Goal: Complete application form: Complete application form

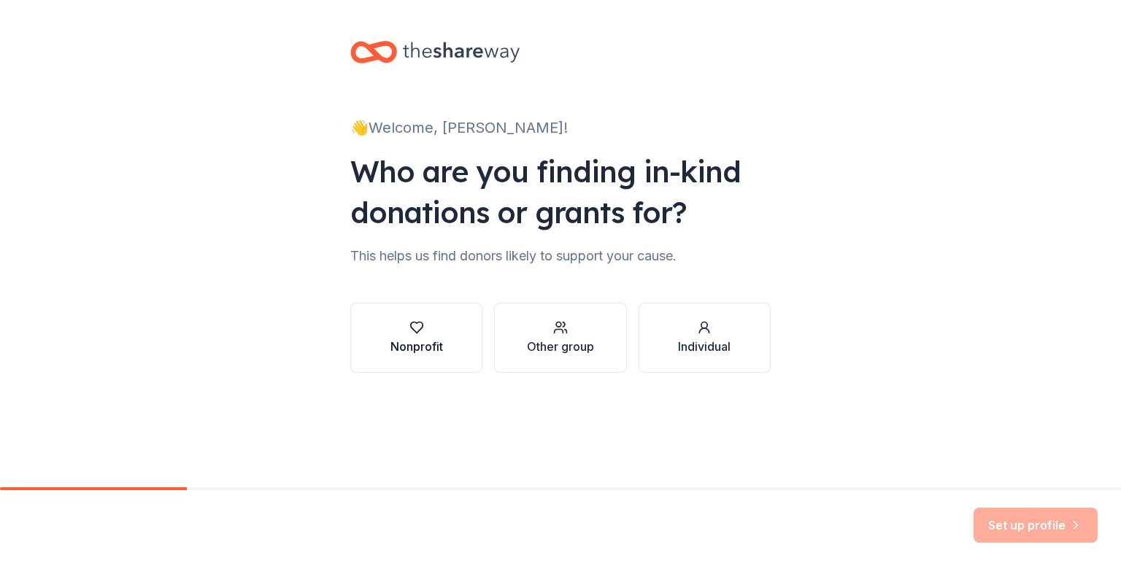
click at [435, 345] on div "Nonprofit" at bounding box center [417, 347] width 53 height 18
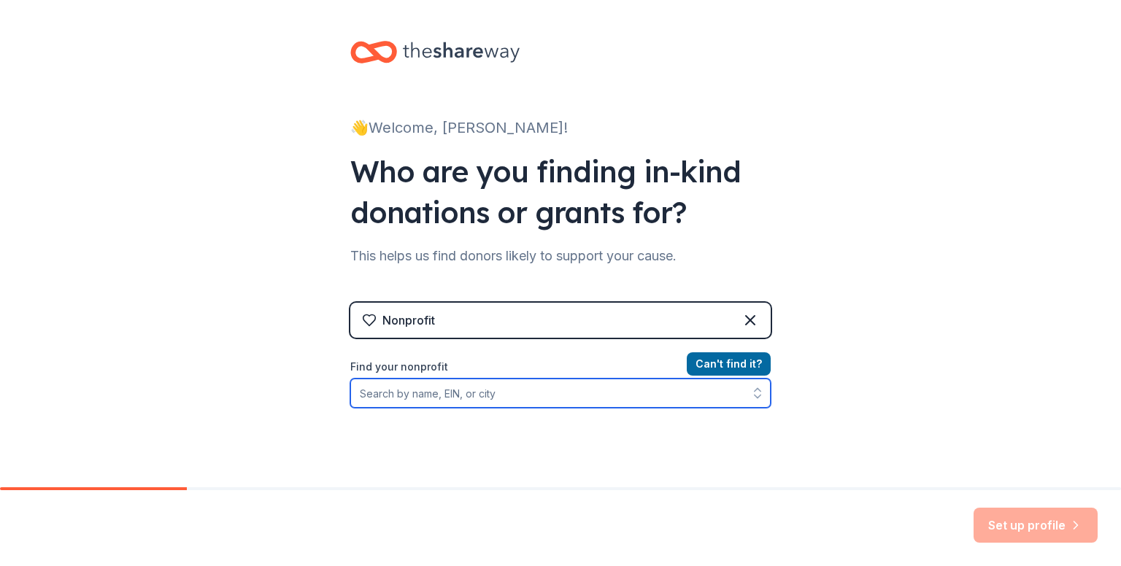
click at [511, 398] on input "Find your nonprofit" at bounding box center [560, 393] width 420 height 29
click at [493, 395] on input "Find your nonprofit" at bounding box center [560, 393] width 420 height 29
paste input "[US_EMPLOYER_IDENTIFICATION_NUMBER]"
type input "[US_EMPLOYER_IDENTIFICATION_NUMBER]"
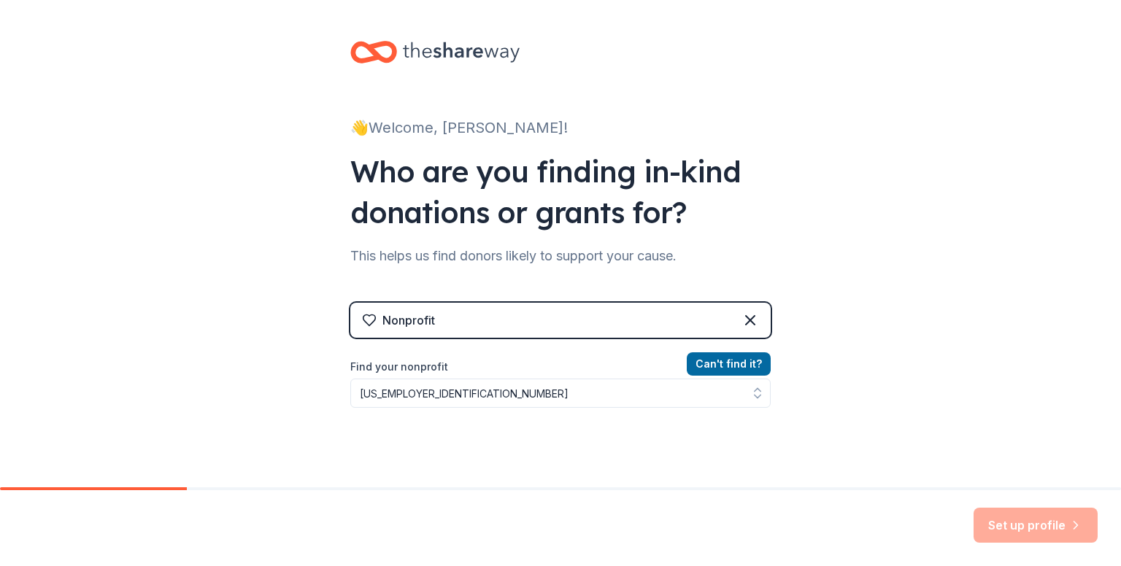
click at [977, 316] on div "👋 Welcome, [PERSON_NAME]! Who are you finding in-kind donations or grants for? …" at bounding box center [560, 312] width 1121 height 624
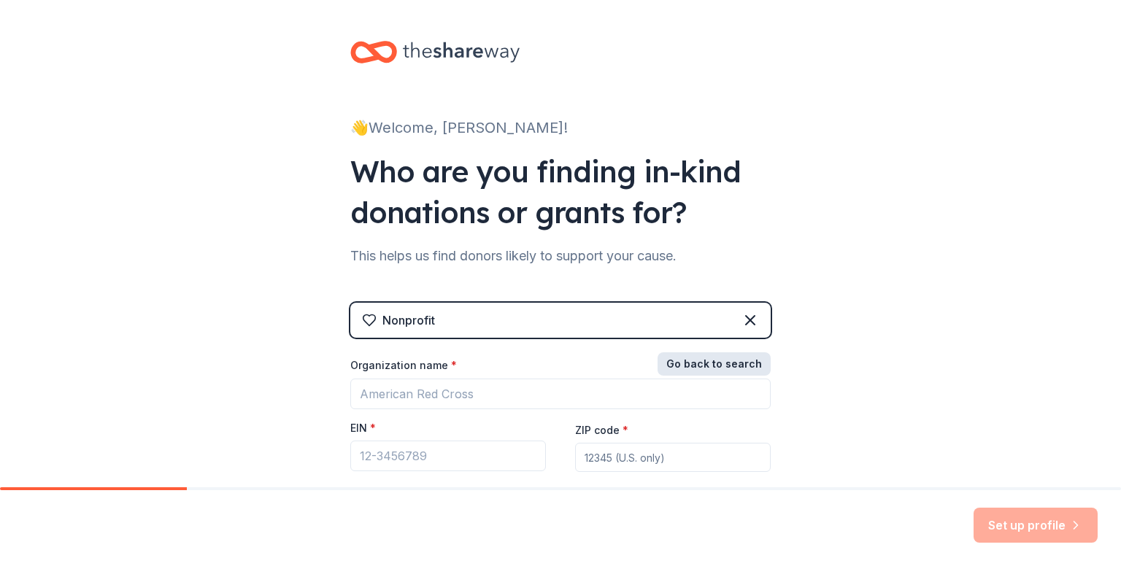
click at [705, 366] on button "Go back to search" at bounding box center [714, 364] width 113 height 23
click at [534, 408] on div "Can ' t find it? Find your nonprofit" at bounding box center [560, 440] width 420 height 169
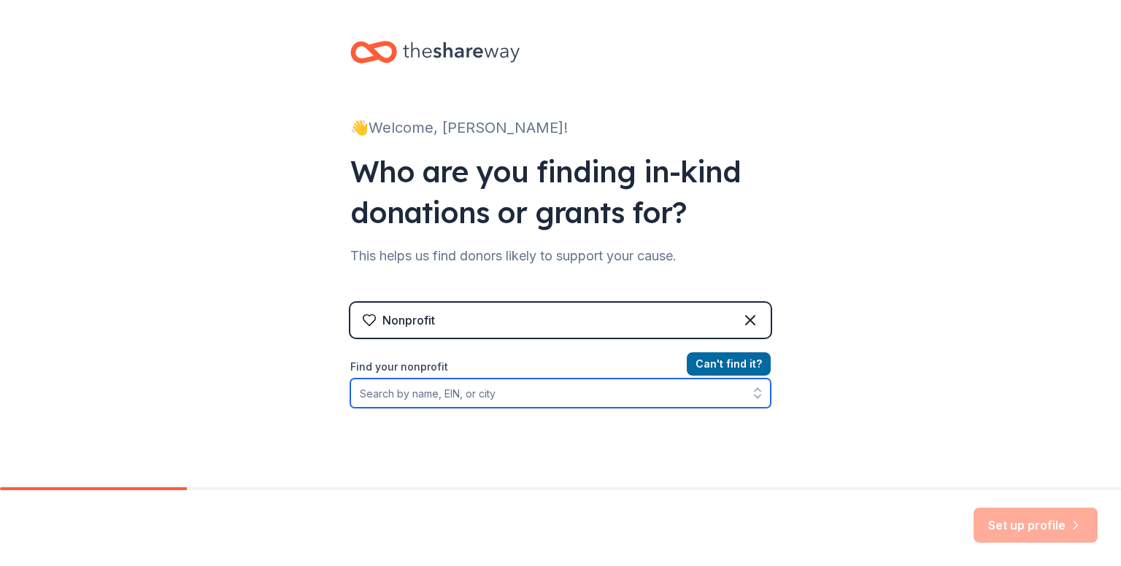
click at [525, 398] on input "Find your nonprofit" at bounding box center [560, 393] width 420 height 29
paste input "[US_EMPLOYER_IDENTIFICATION_NUMBER]"
type input "[US_EMPLOYER_IDENTIFICATION_NUMBER]"
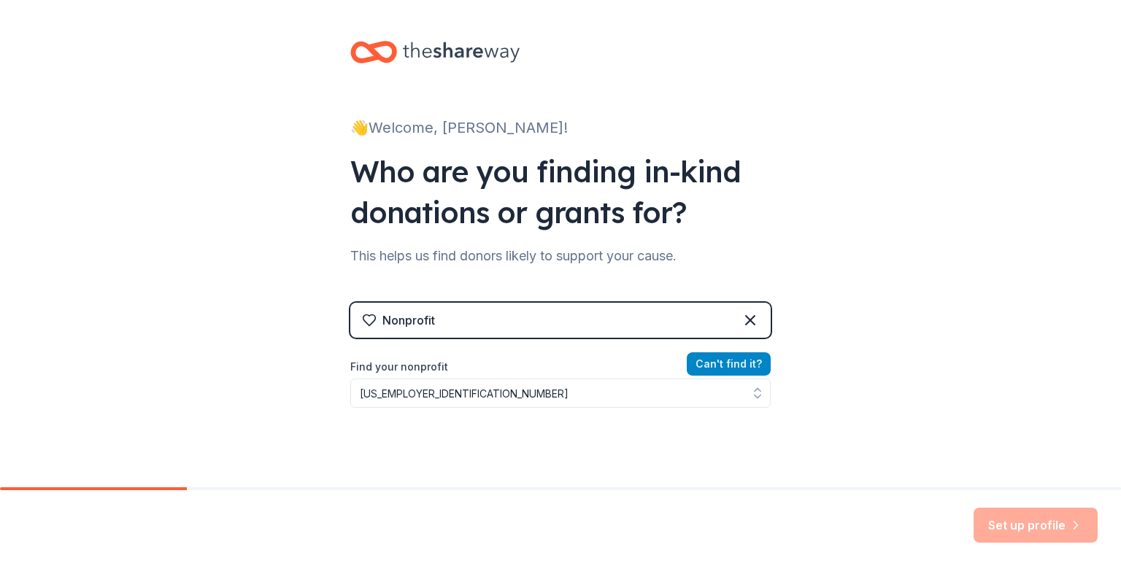
click at [710, 369] on button "Can ' t find it?" at bounding box center [729, 364] width 84 height 23
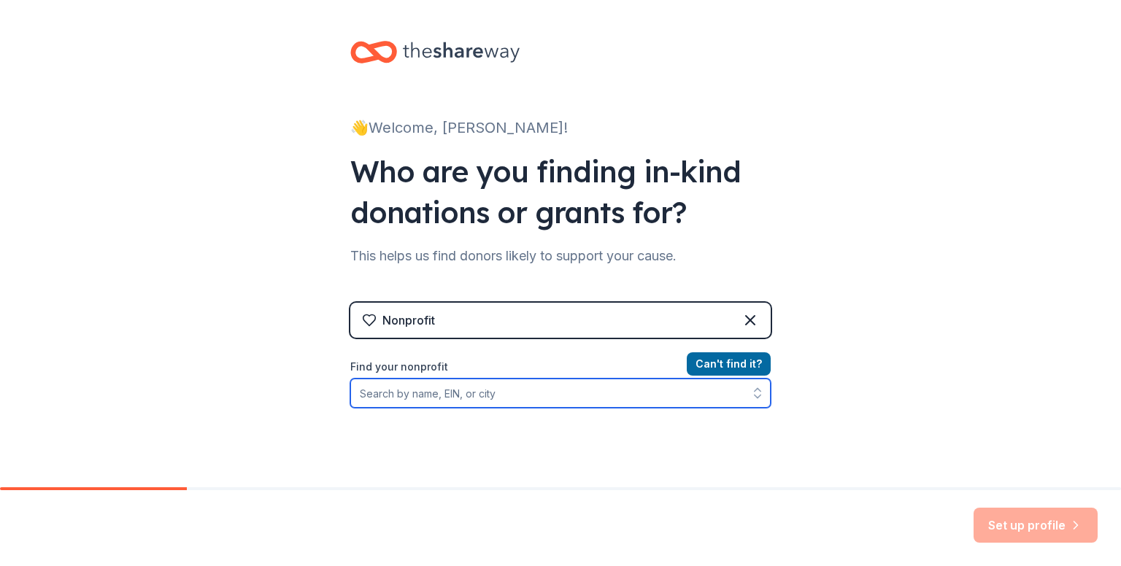
click at [485, 390] on input "Find your nonprofit" at bounding box center [560, 393] width 420 height 29
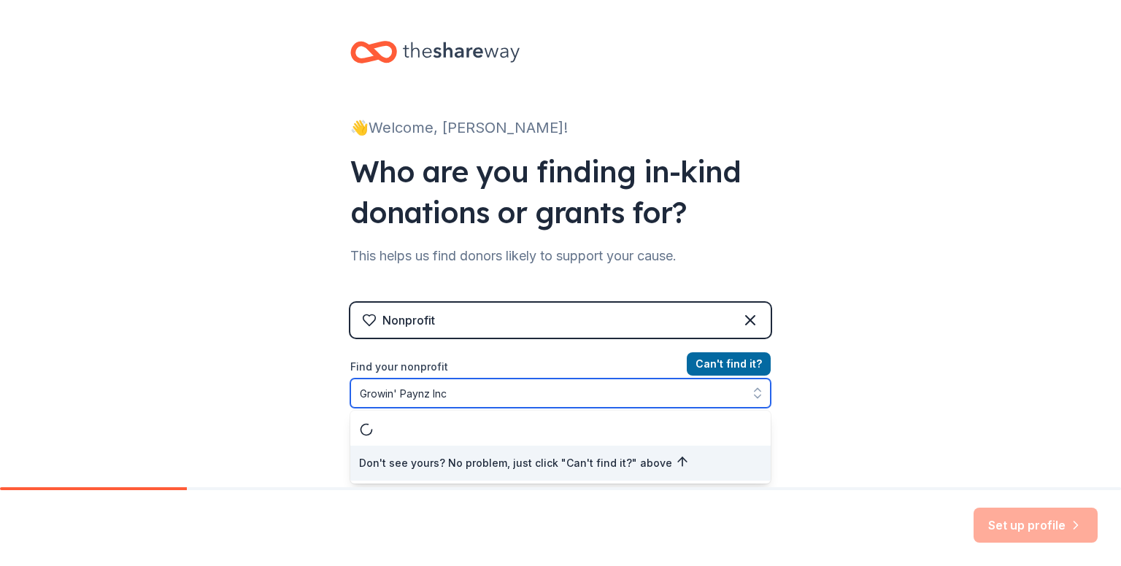
type input "Growin' Paynz Inc"
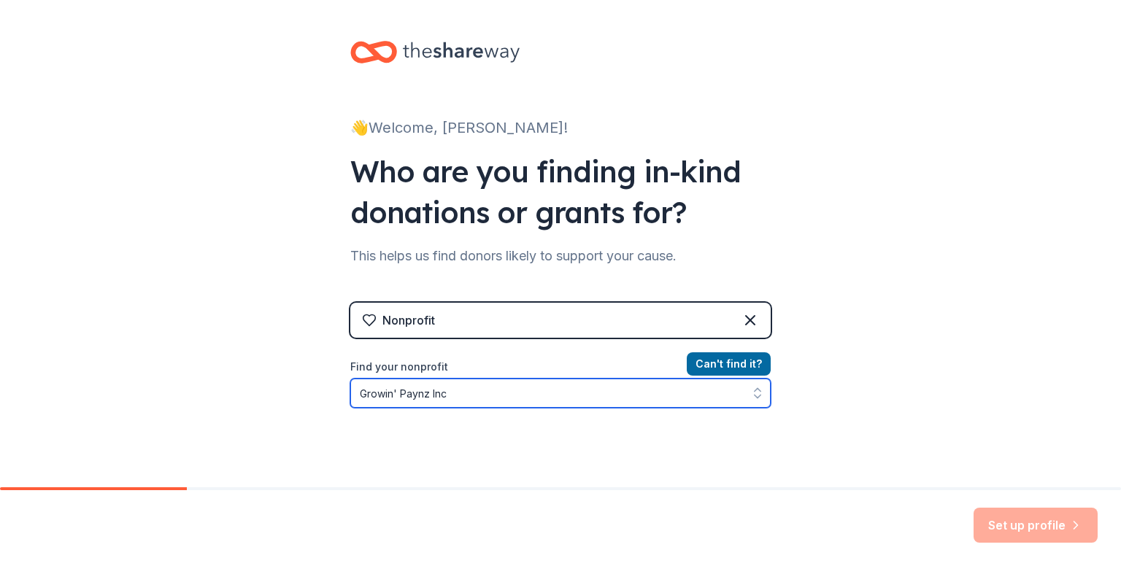
click at [517, 397] on input "Growin' Paynz Inc" at bounding box center [560, 393] width 420 height 29
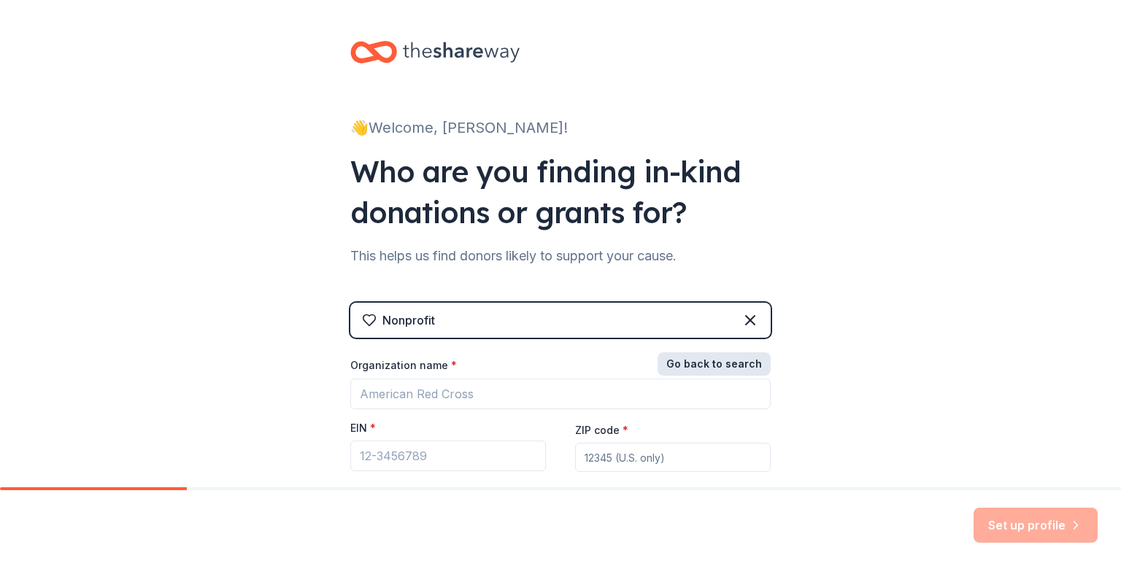
click at [712, 365] on button "Go back to search" at bounding box center [714, 364] width 113 height 23
click at [712, 365] on button "Can ' t find it?" at bounding box center [729, 364] width 84 height 23
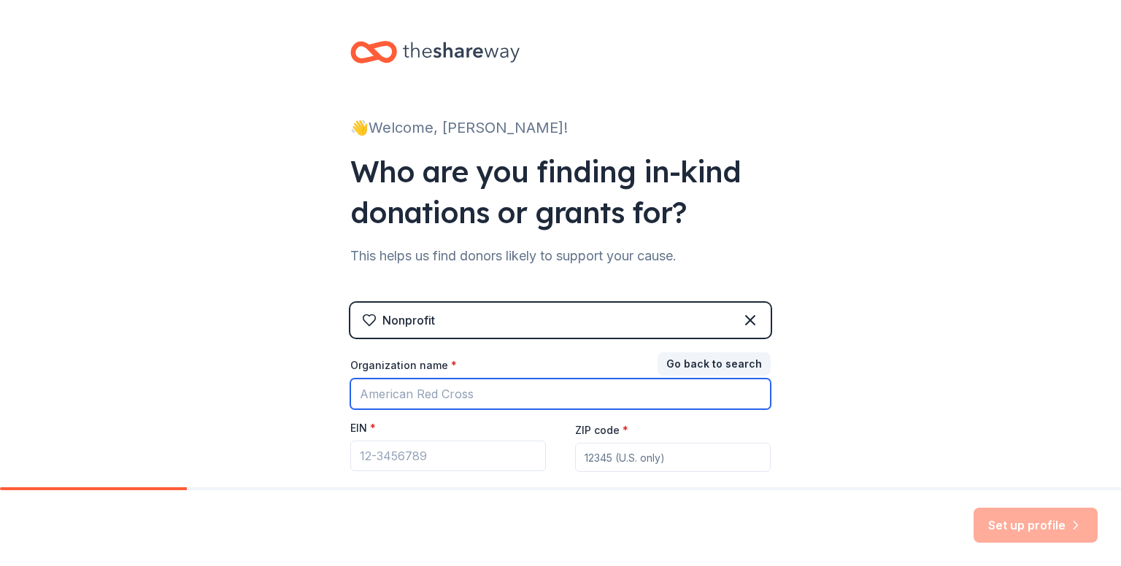
click at [529, 396] on input "Organization name *" at bounding box center [560, 394] width 420 height 31
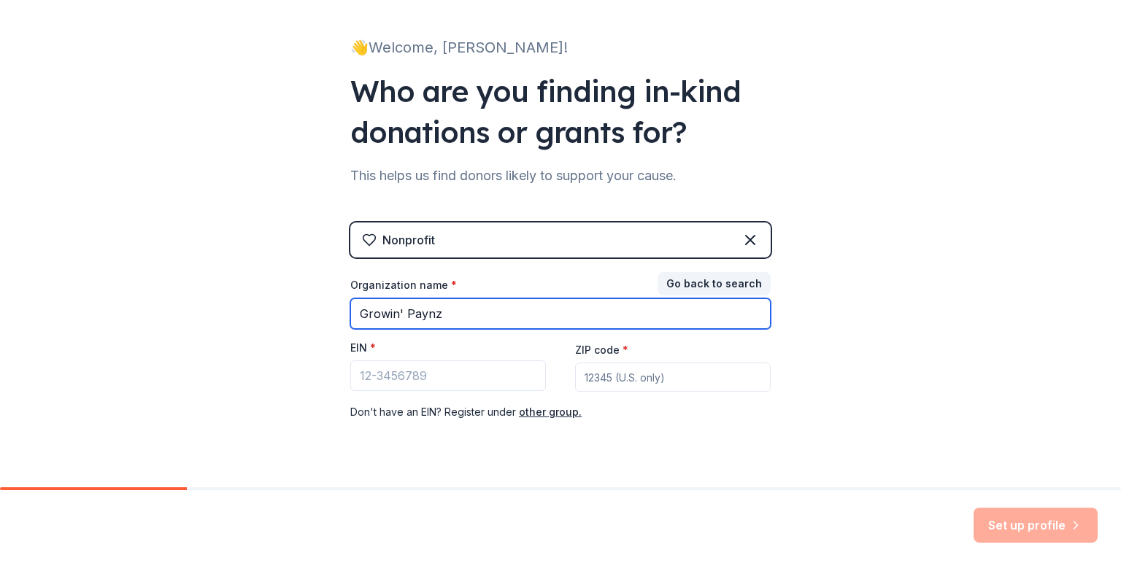
scroll to position [113, 0]
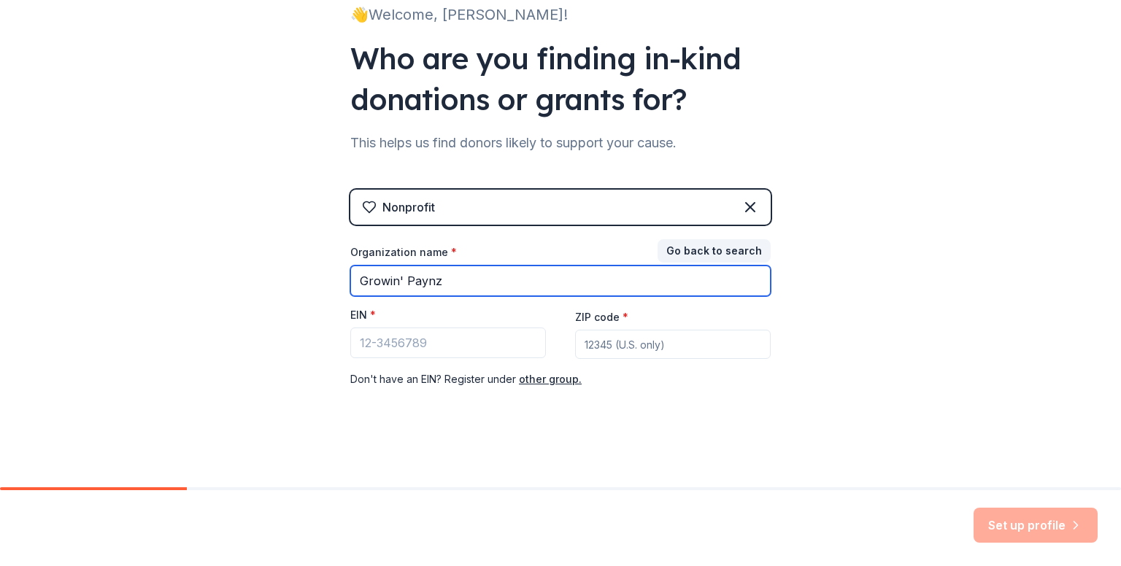
click at [628, 288] on input "Growin' Paynz" at bounding box center [560, 281] width 420 height 31
type input "Growin' Paynz Inc"
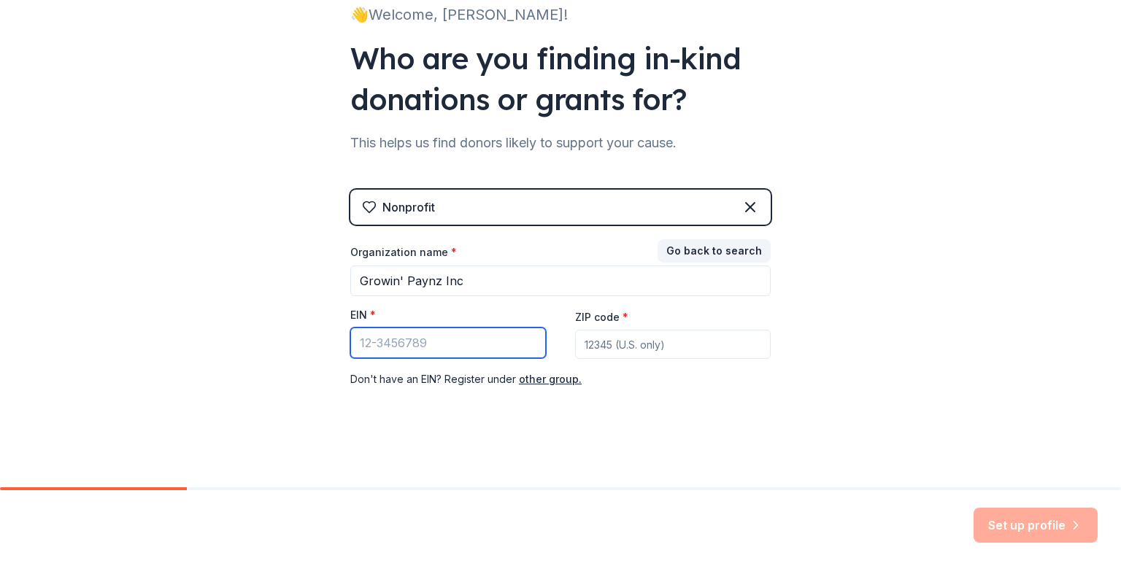
click at [480, 343] on input "EIN *" at bounding box center [448, 343] width 196 height 31
paste input "[US_EMPLOYER_IDENTIFICATION_NUMBER]"
type input "[US_EMPLOYER_IDENTIFICATION_NUMBER]"
click at [669, 342] on input "ZIP code *" at bounding box center [673, 344] width 196 height 29
type input "80401"
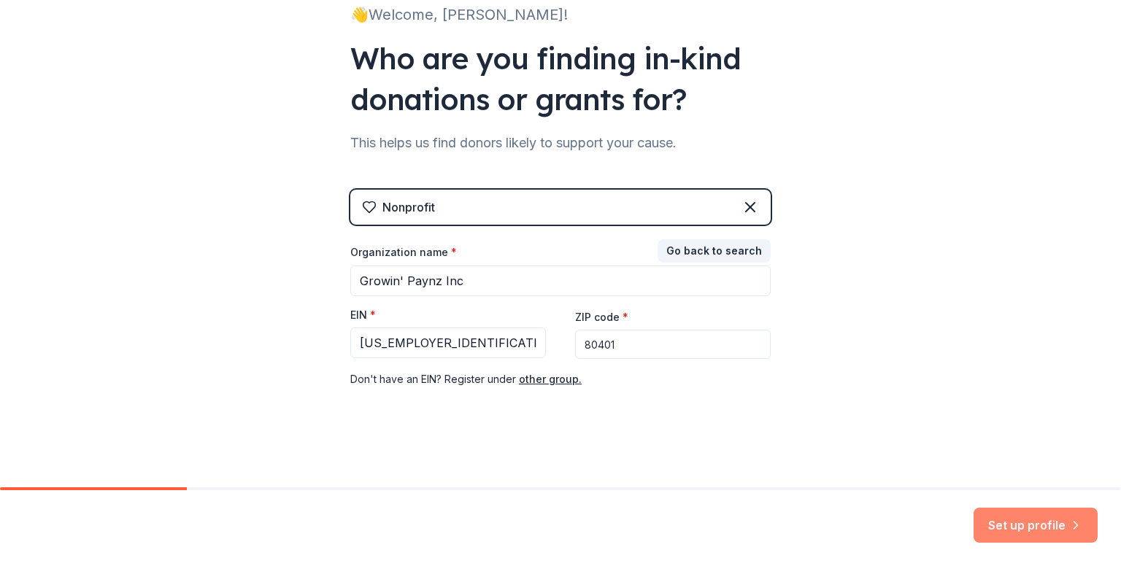
click at [1052, 534] on button "Set up profile" at bounding box center [1036, 525] width 124 height 35
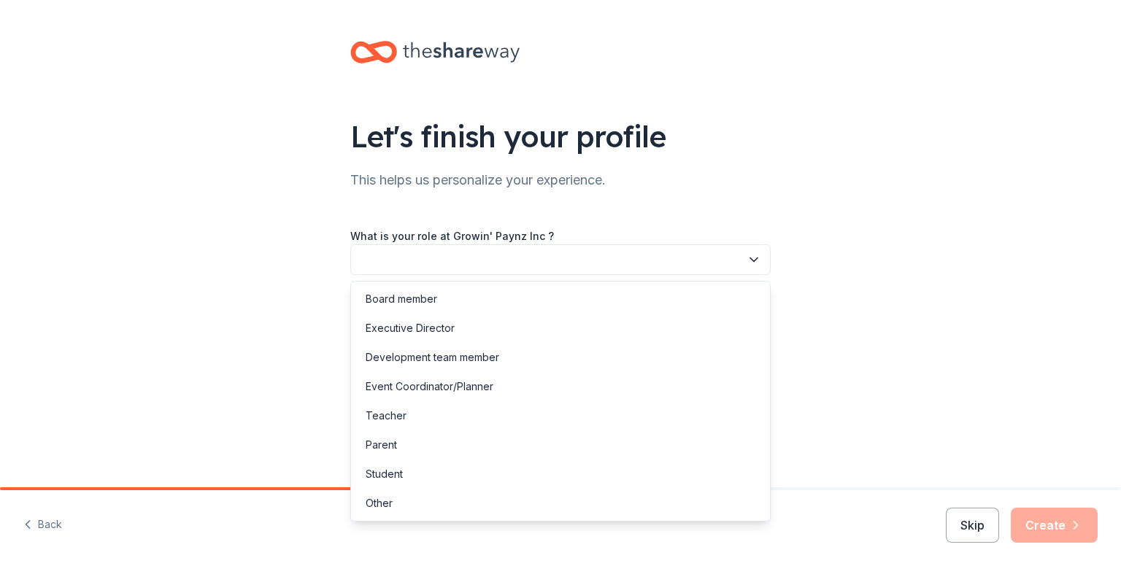
click at [544, 267] on button "button" at bounding box center [560, 260] width 420 height 31
click at [522, 323] on div "Executive Director" at bounding box center [560, 328] width 413 height 29
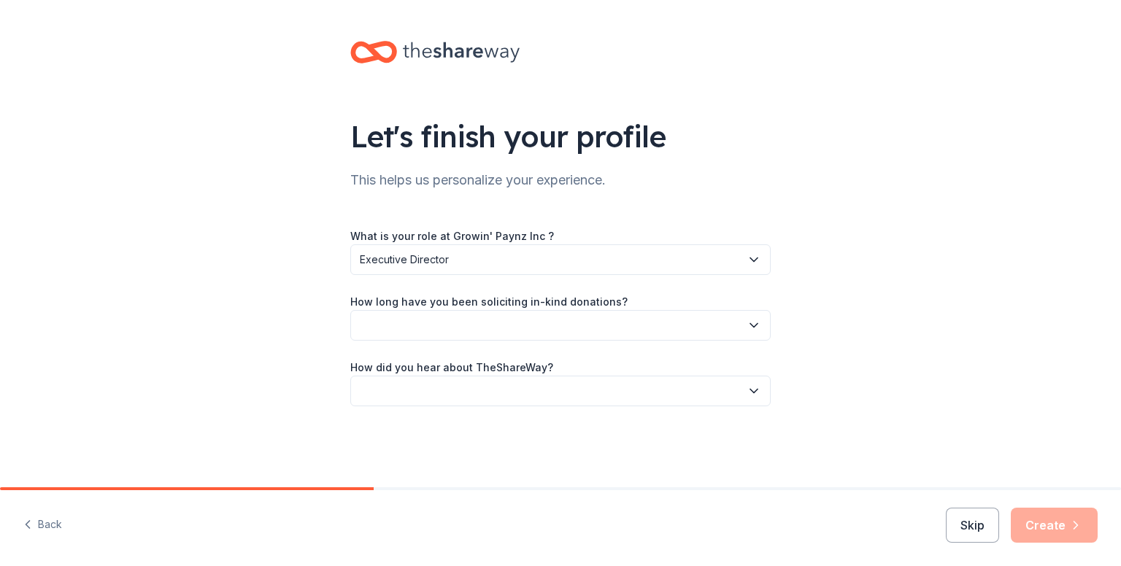
click at [501, 324] on button "button" at bounding box center [560, 325] width 420 height 31
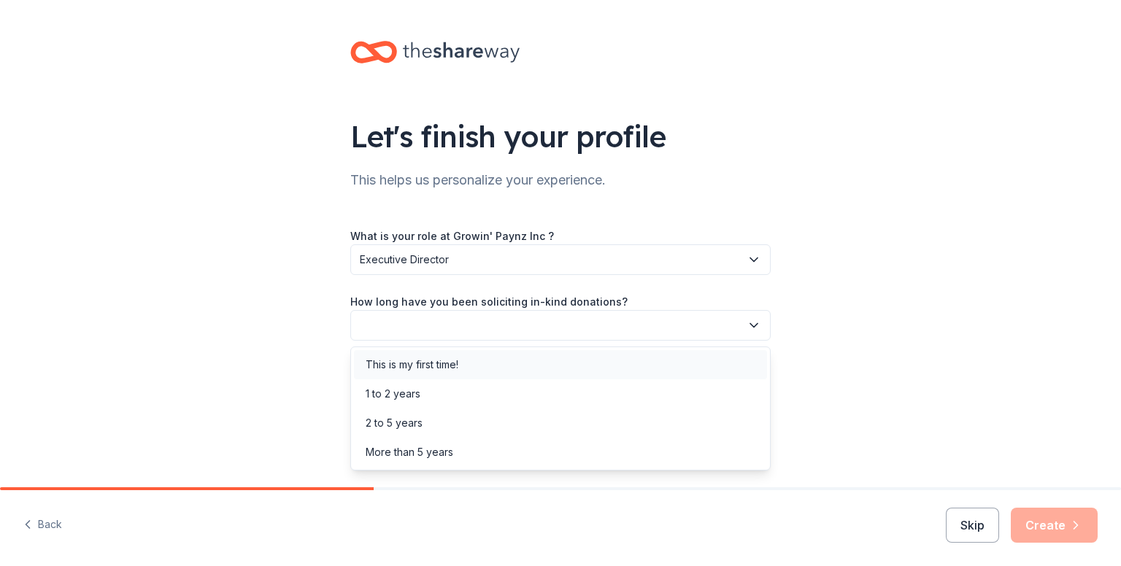
click at [504, 361] on div "This is my first time!" at bounding box center [560, 364] width 413 height 29
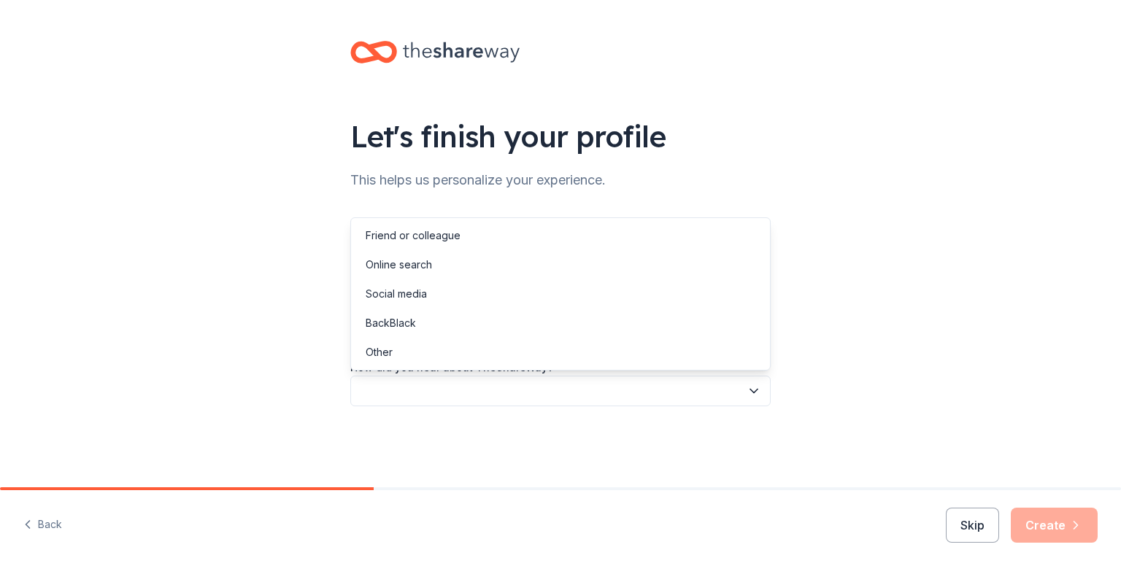
click at [502, 404] on button "button" at bounding box center [560, 391] width 420 height 31
click at [529, 269] on div "Online search" at bounding box center [560, 264] width 413 height 29
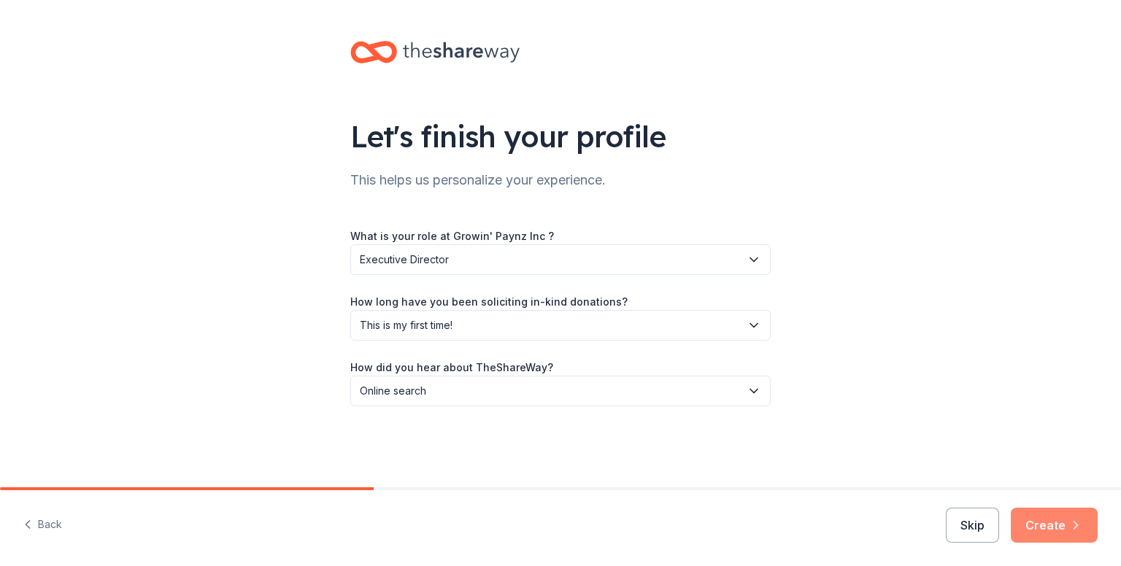
click at [1044, 523] on button "Create" at bounding box center [1054, 525] width 87 height 35
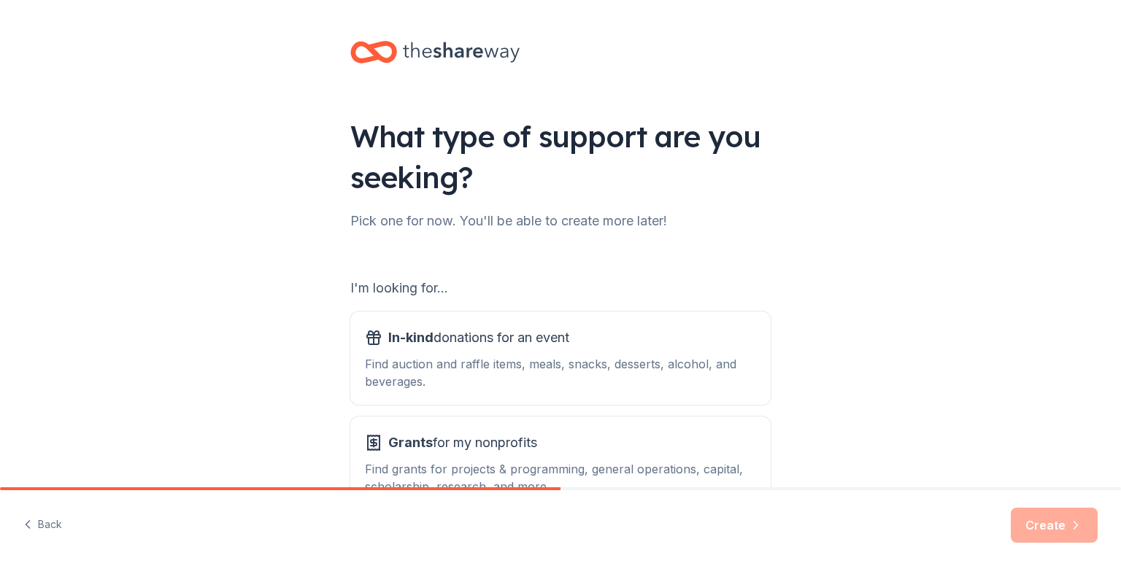
scroll to position [101, 0]
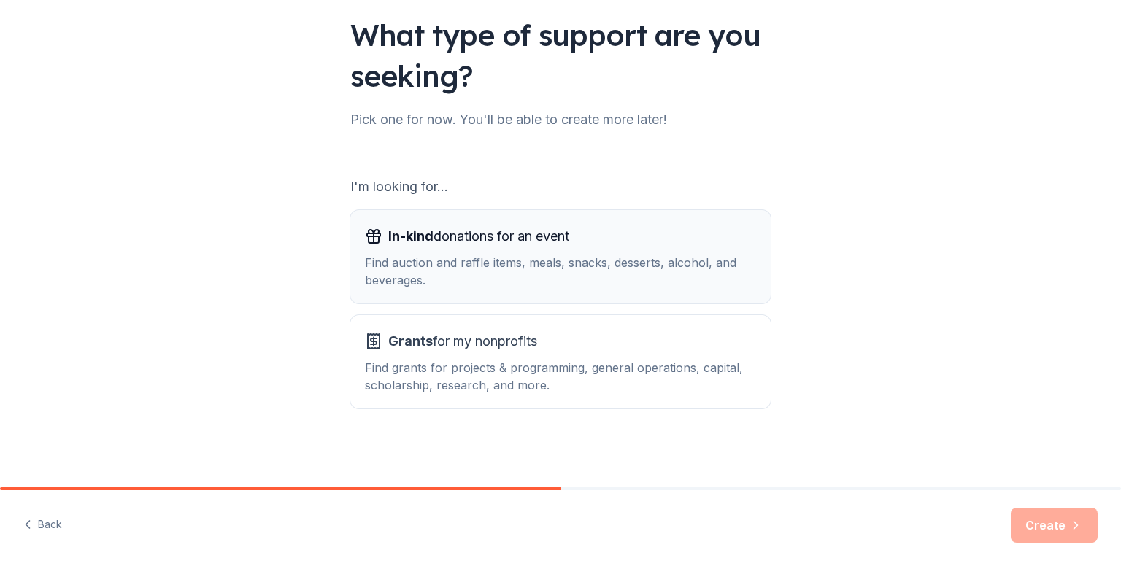
click at [584, 274] on div "Find auction and raffle items, meals, snacks, desserts, alcohol, and beverages." at bounding box center [560, 271] width 391 height 35
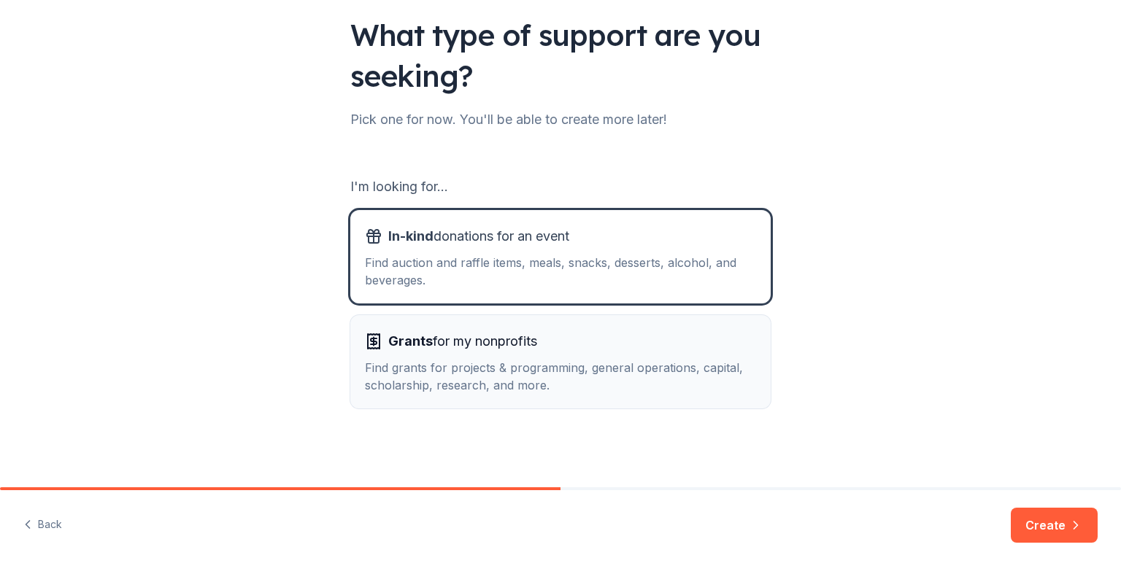
click at [564, 356] on div "Grants for my nonprofits Find grants for projects & programming, general operat…" at bounding box center [560, 362] width 391 height 64
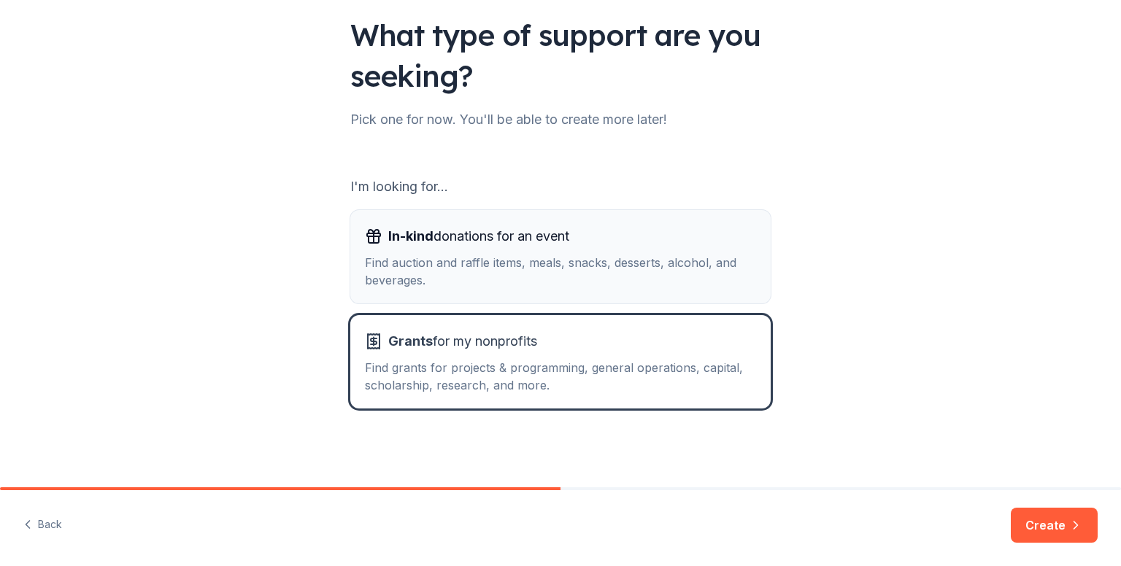
click at [579, 272] on div "Find auction and raffle items, meals, snacks, desserts, alcohol, and beverages." at bounding box center [560, 271] width 391 height 35
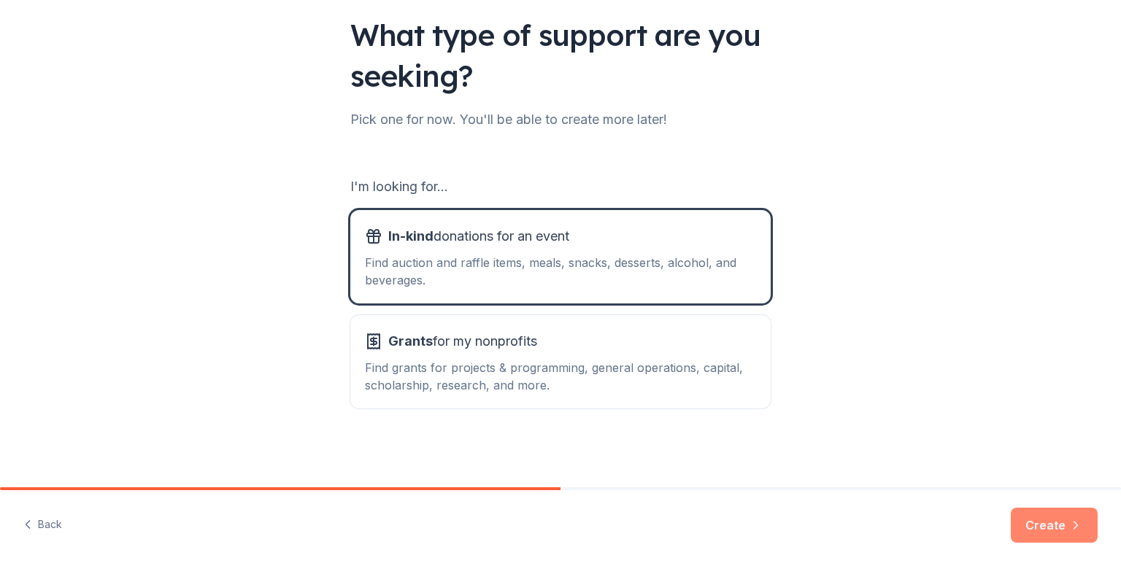
click at [1051, 526] on button "Create" at bounding box center [1054, 525] width 87 height 35
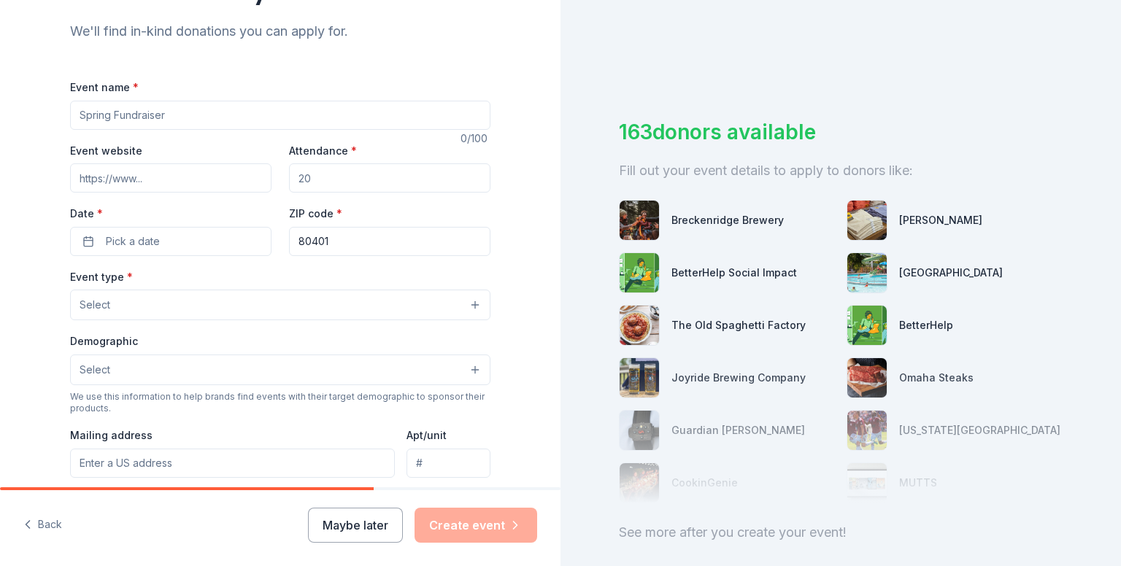
scroll to position [146, 0]
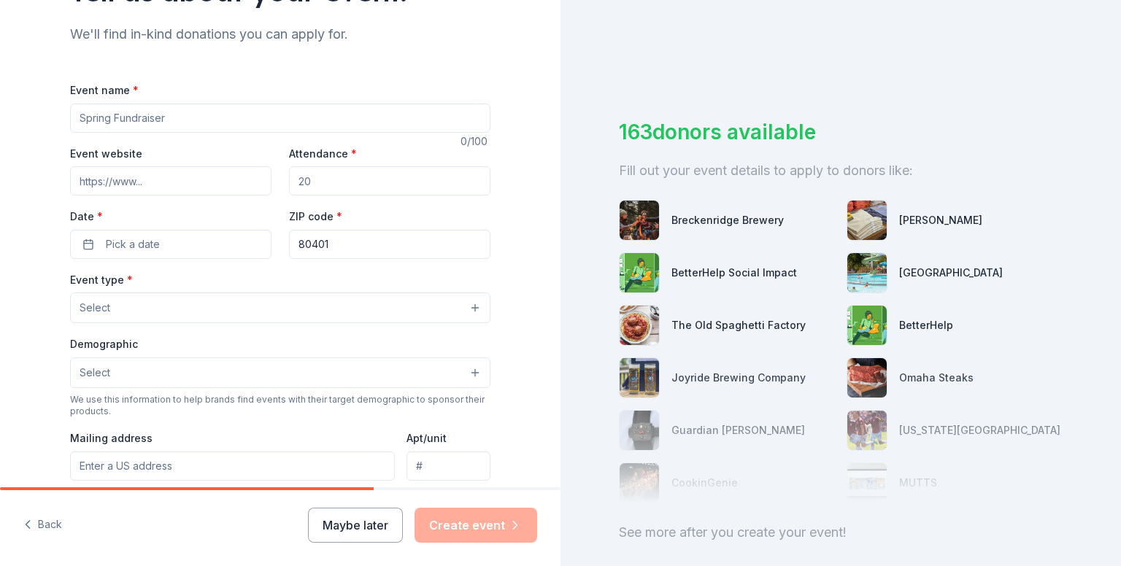
click at [198, 114] on input "Event name *" at bounding box center [280, 118] width 420 height 29
type input "H"
click at [231, 126] on input "Event name *" at bounding box center [280, 118] width 420 height 29
paste input "Gather & Go Kits"
type input "Gather & Go Kits"
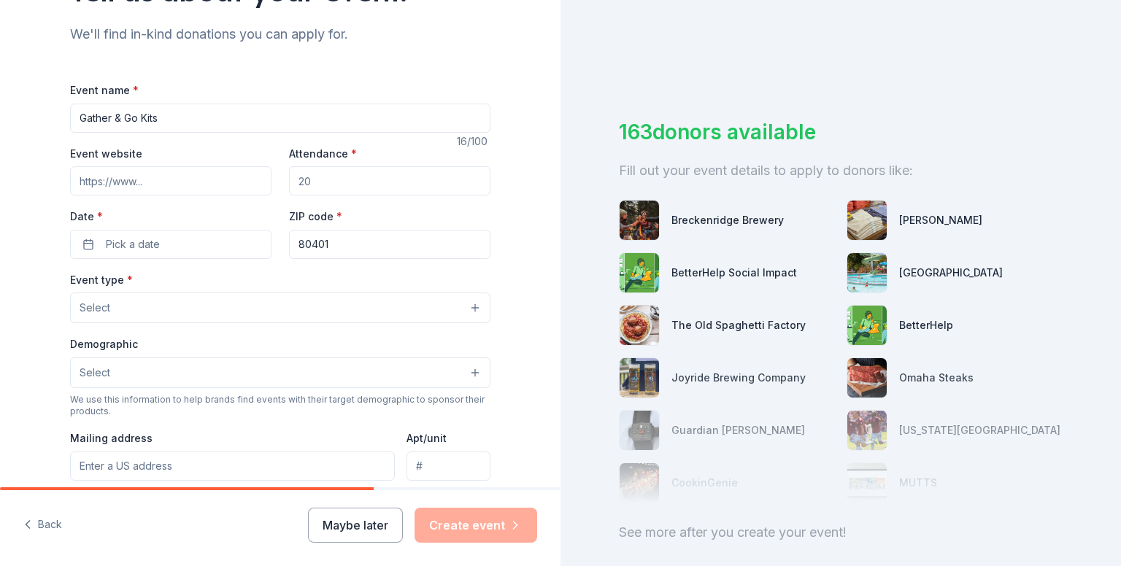
click at [135, 185] on input "Event website" at bounding box center [170, 180] width 201 height 29
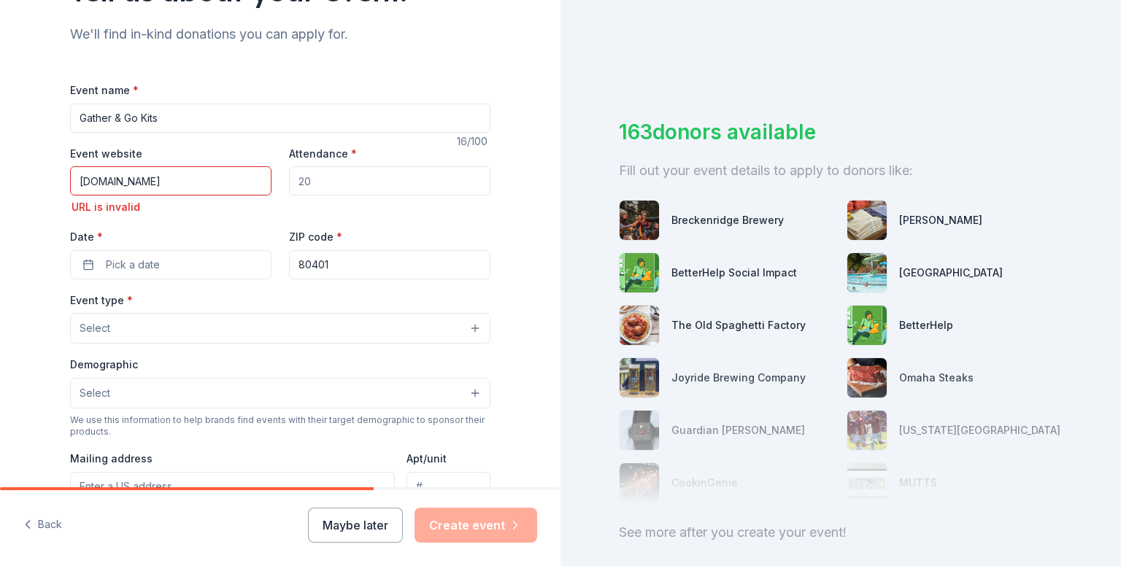
click at [380, 181] on input "Attendance *" at bounding box center [389, 180] width 201 height 29
click at [73, 179] on input "[DOMAIN_NAME]" at bounding box center [170, 180] width 201 height 29
click at [385, 174] on input "Attendance *" at bounding box center [389, 180] width 201 height 29
click at [237, 182] on input "[DOMAIN_NAME]" at bounding box center [170, 180] width 201 height 29
click at [71, 181] on input "[DOMAIN_NAME]" at bounding box center [170, 180] width 201 height 29
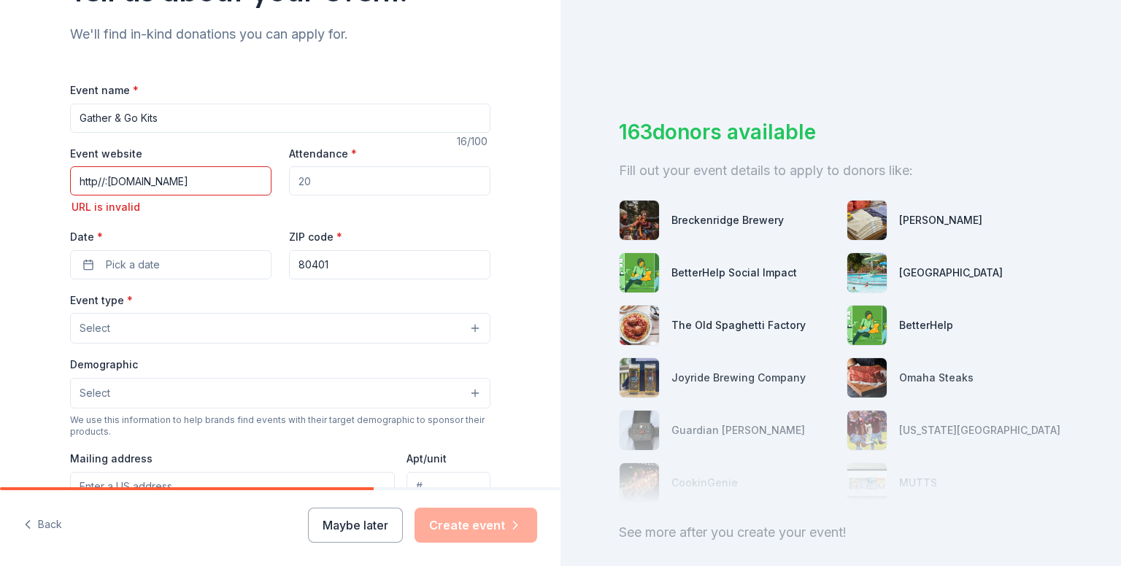
click at [324, 173] on input "Attendance *" at bounding box center [389, 180] width 201 height 29
click at [104, 183] on input "http//:[DOMAIN_NAME]" at bounding box center [170, 180] width 201 height 29
type input "[URL][DOMAIN_NAME]"
click at [460, 65] on div "Event name * Gather & Go Kits 16 /100 Event website [URL][DOMAIN_NAME] URL is i…" at bounding box center [280, 417] width 420 height 718
click at [245, 188] on input "[URL][DOMAIN_NAME]" at bounding box center [170, 180] width 201 height 29
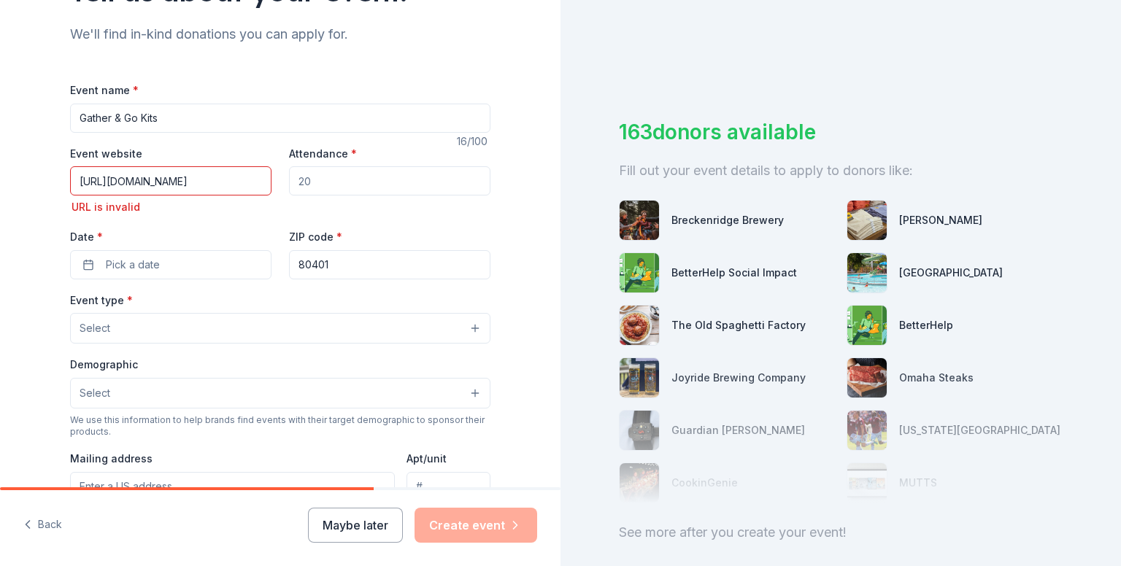
click at [245, 188] on input "[URL][DOMAIN_NAME]" at bounding box center [170, 180] width 201 height 29
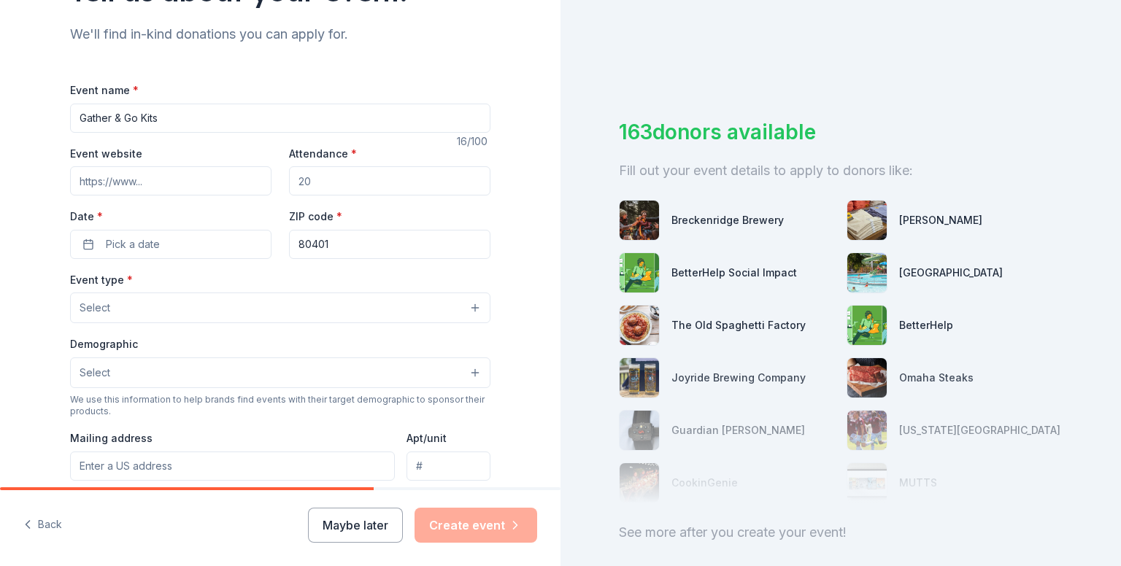
click at [164, 180] on input "Event website" at bounding box center [170, 180] width 201 height 29
paste input "[URL][DOMAIN_NAME][PERSON_NAME]"
type input "[URL][DOMAIN_NAME][PERSON_NAME]"
click at [393, 180] on input "Attendance *" at bounding box center [389, 180] width 201 height 29
type input "50"
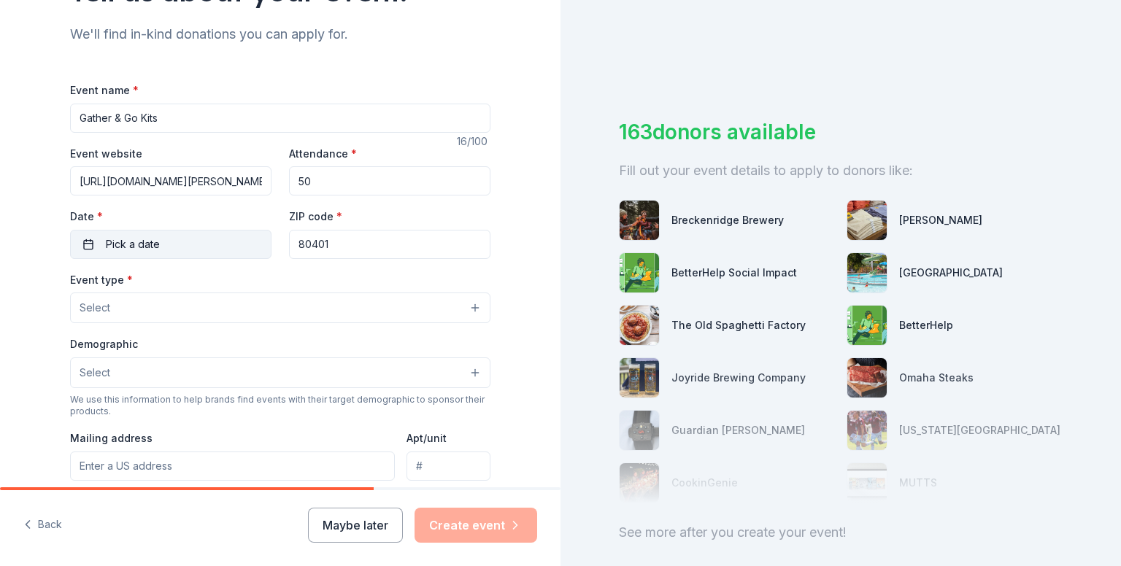
click at [233, 243] on button "Pick a date" at bounding box center [170, 244] width 201 height 29
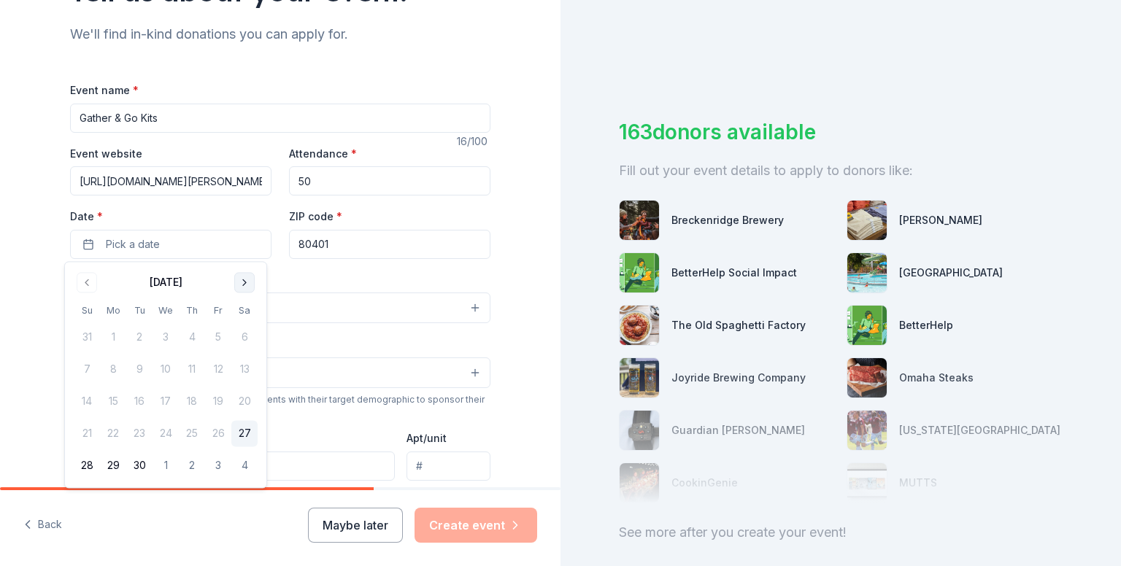
click at [242, 277] on button "Go to next month" at bounding box center [244, 282] width 20 height 20
click at [219, 407] on button "17" at bounding box center [218, 402] width 26 height 26
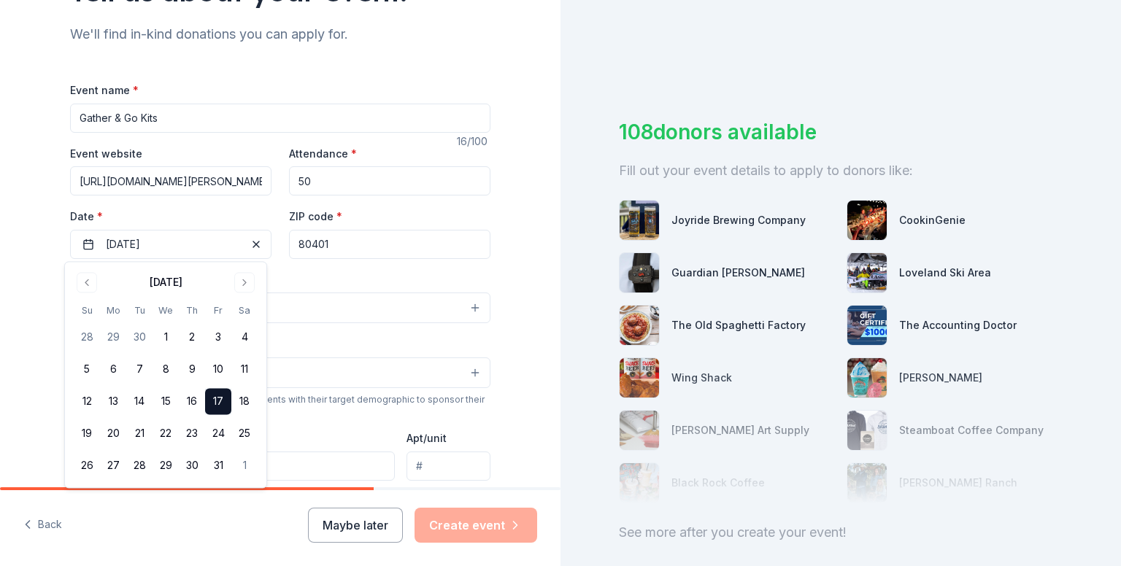
click at [231, 405] on button "17" at bounding box center [218, 402] width 26 height 26
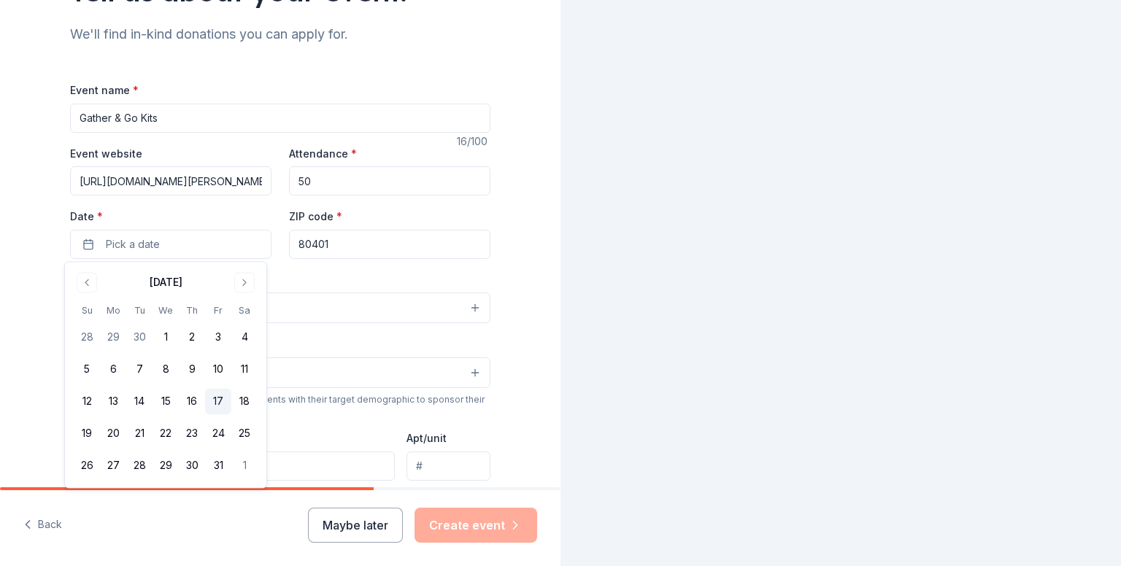
click at [231, 405] on button "17" at bounding box center [218, 402] width 26 height 26
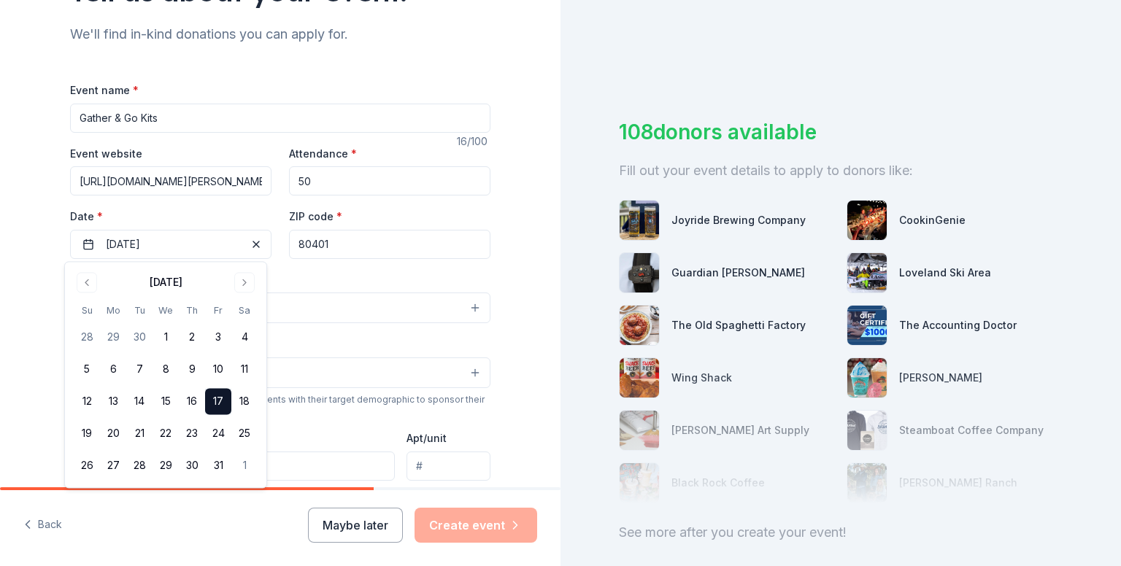
click at [337, 342] on div "Demographic Select" at bounding box center [280, 361] width 420 height 53
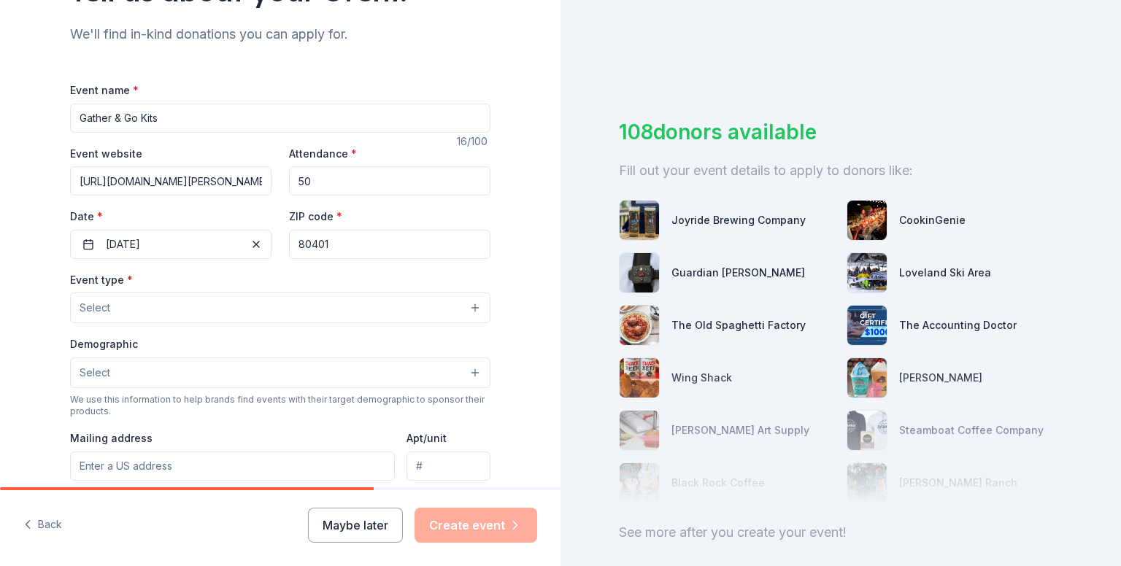
click at [247, 318] on button "Select" at bounding box center [280, 308] width 420 height 31
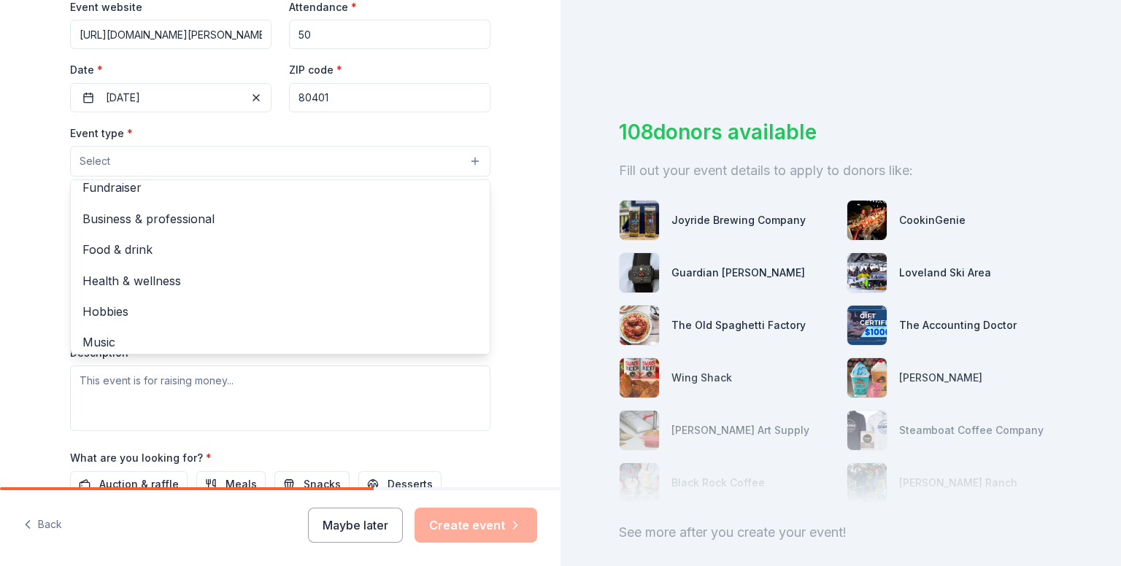
scroll to position [0, 0]
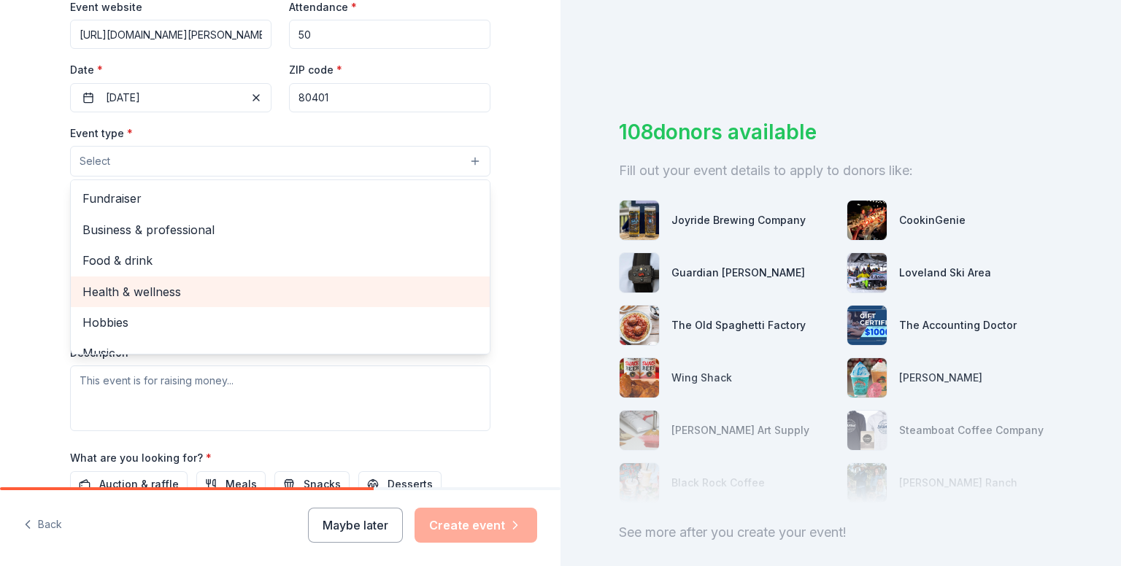
click at [261, 287] on span "Health & wellness" at bounding box center [280, 292] width 396 height 19
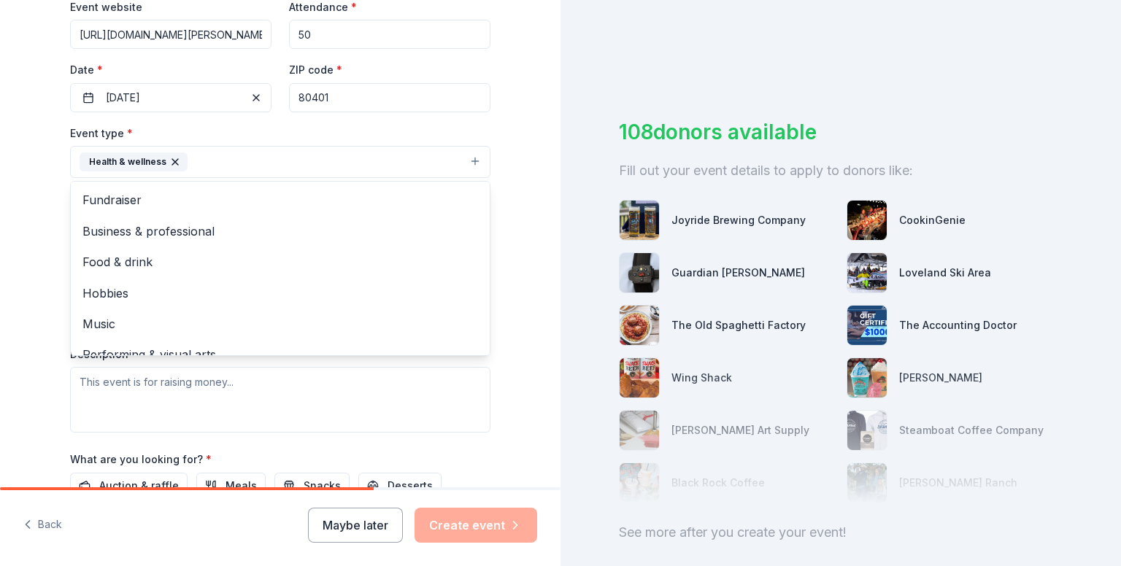
scroll to position [18, 0]
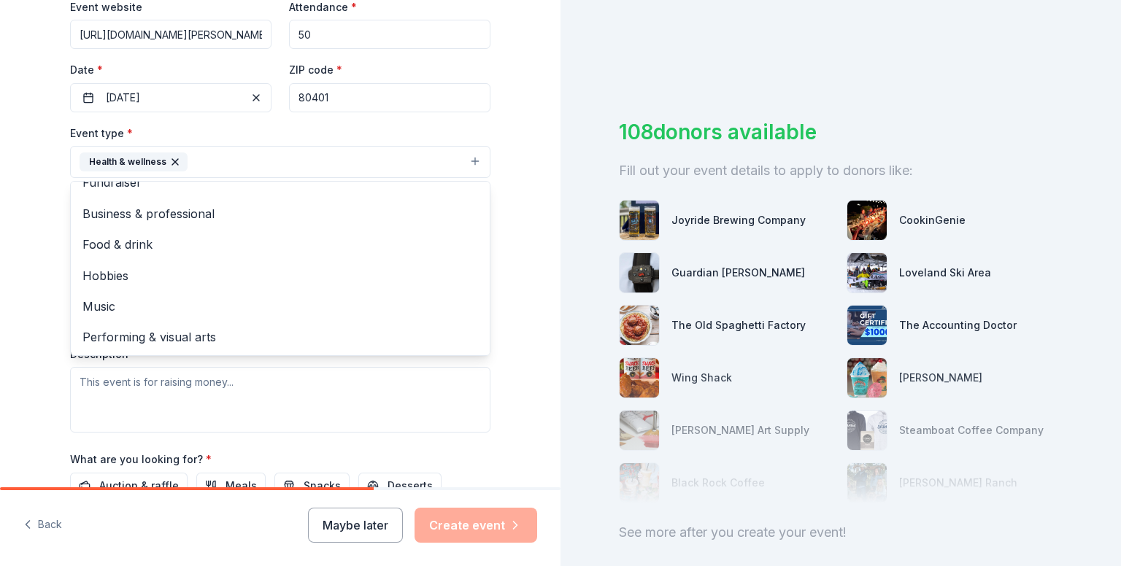
click at [510, 105] on div "Tell us about your event. We'll find in-kind donations you can apply for. Event…" at bounding box center [280, 193] width 561 height 973
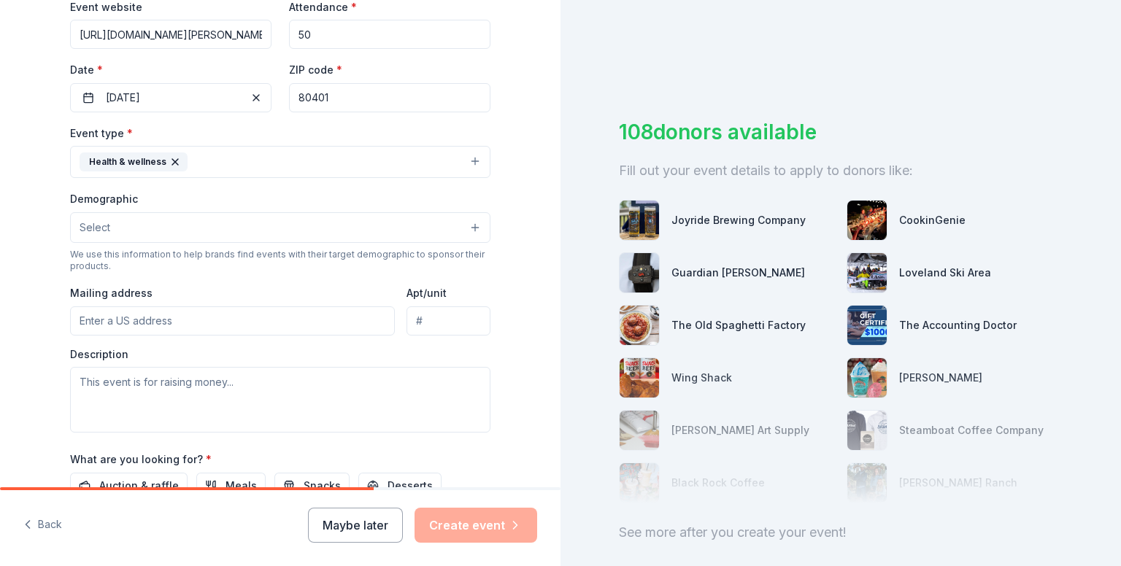
click at [201, 321] on input "Mailing address" at bounding box center [232, 321] width 325 height 29
type input "[STREET_ADDRESS]"
click at [165, 235] on button "Select" at bounding box center [280, 227] width 420 height 31
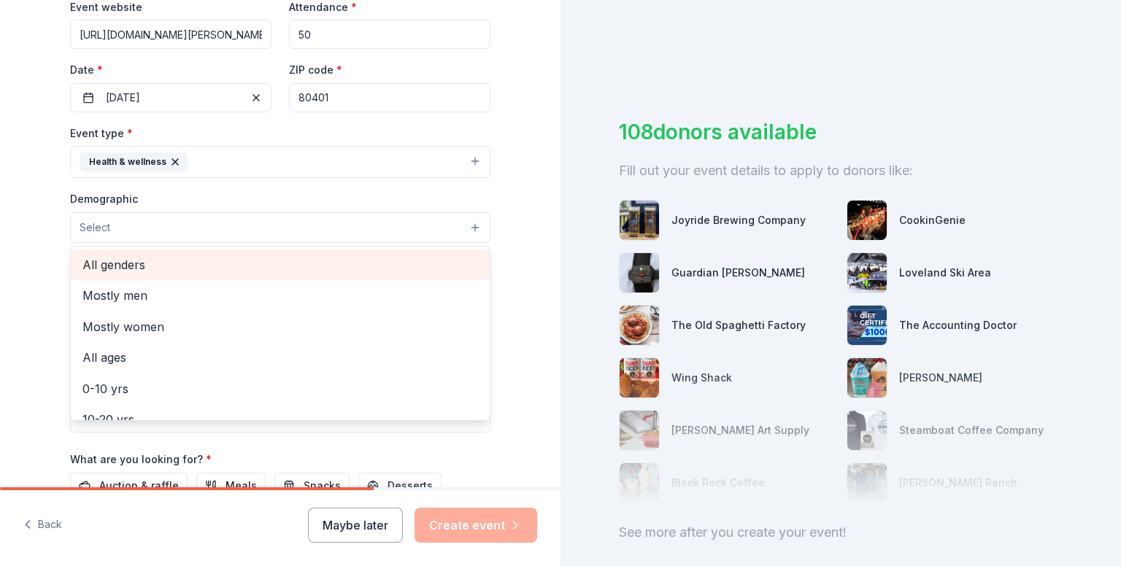
click at [312, 260] on span "All genders" at bounding box center [280, 265] width 396 height 19
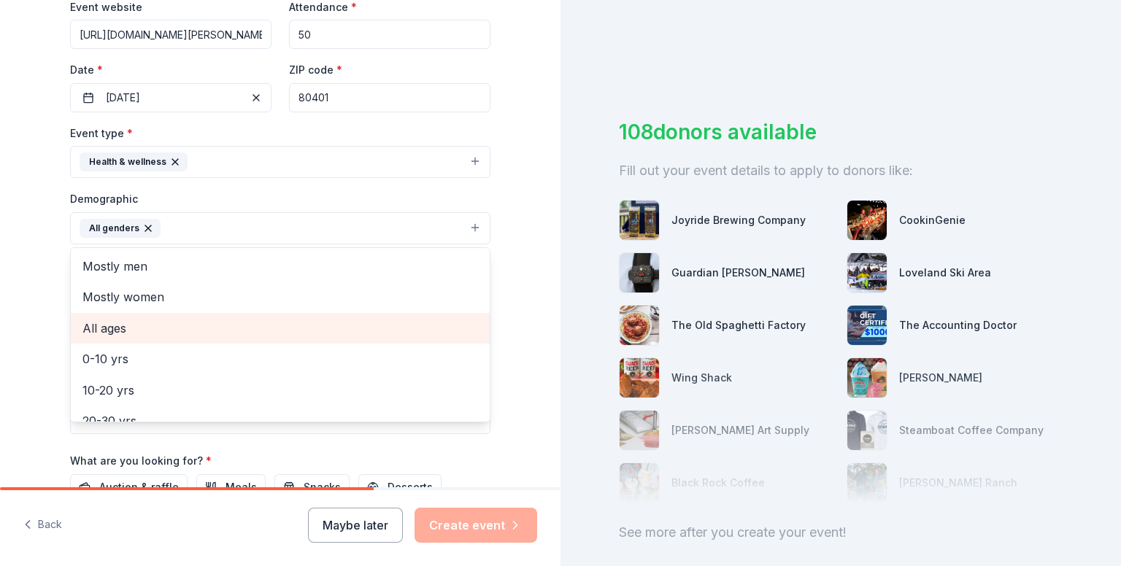
click at [211, 326] on span "All ages" at bounding box center [280, 328] width 396 height 19
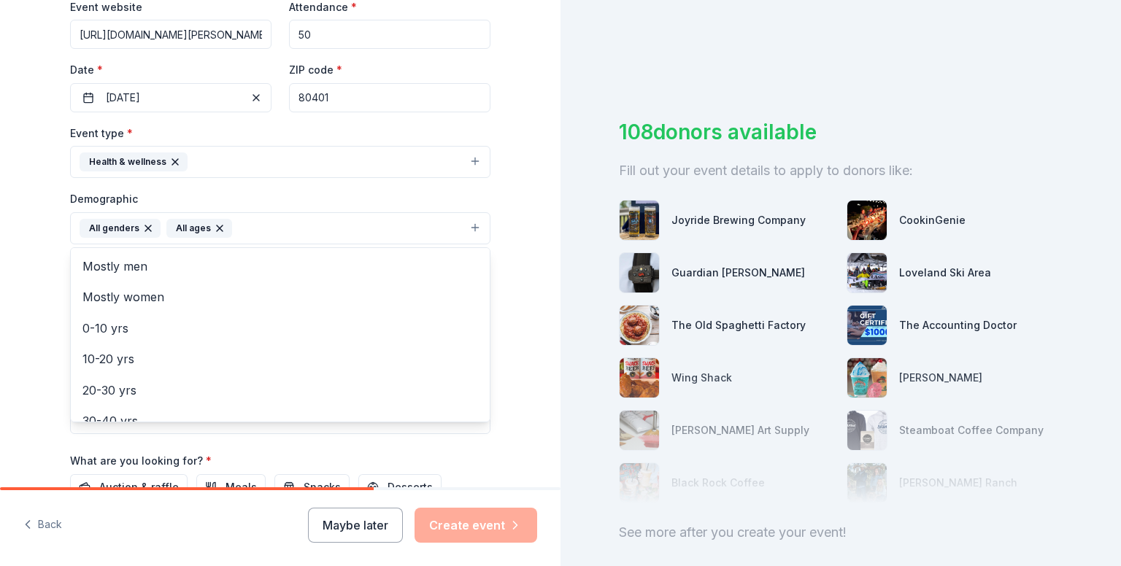
click at [526, 272] on div "Tell us about your event. We'll find in-kind donations you can apply for. Event…" at bounding box center [280, 194] width 561 height 975
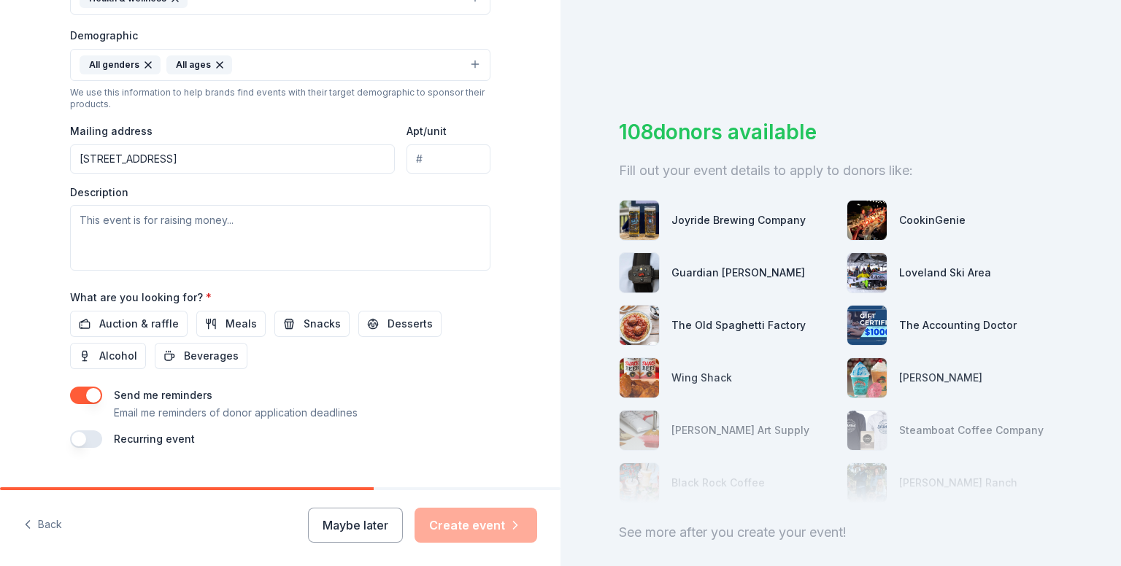
scroll to position [458, 0]
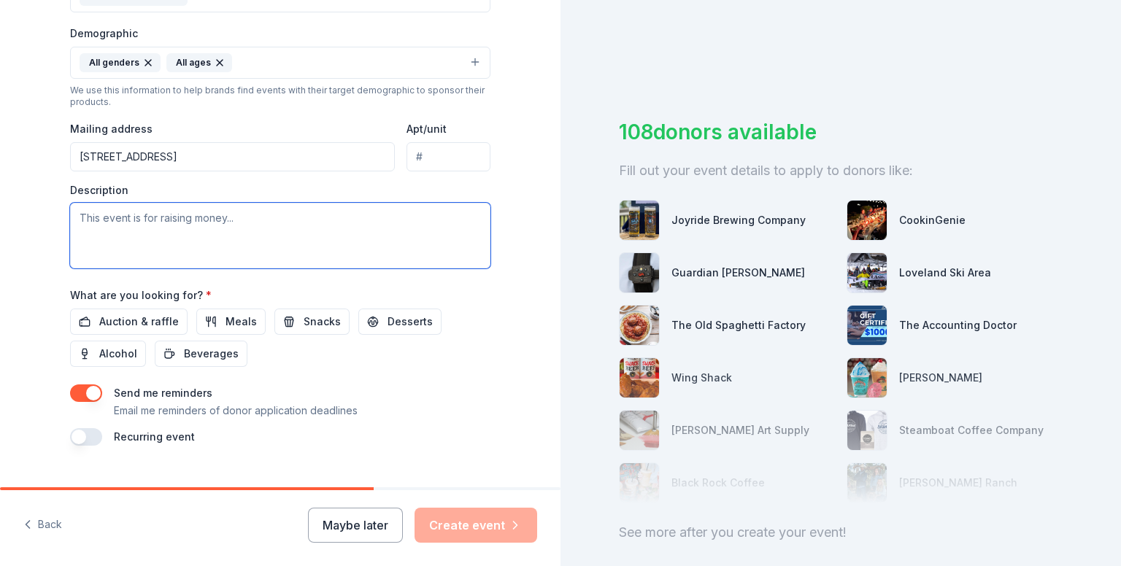
click at [212, 226] on textarea at bounding box center [280, 236] width 420 height 66
click at [262, 211] on textarea at bounding box center [280, 236] width 420 height 66
paste textarea "Gather & Go: Hygiene Kits brings dignity-first care to neighbors where they are…"
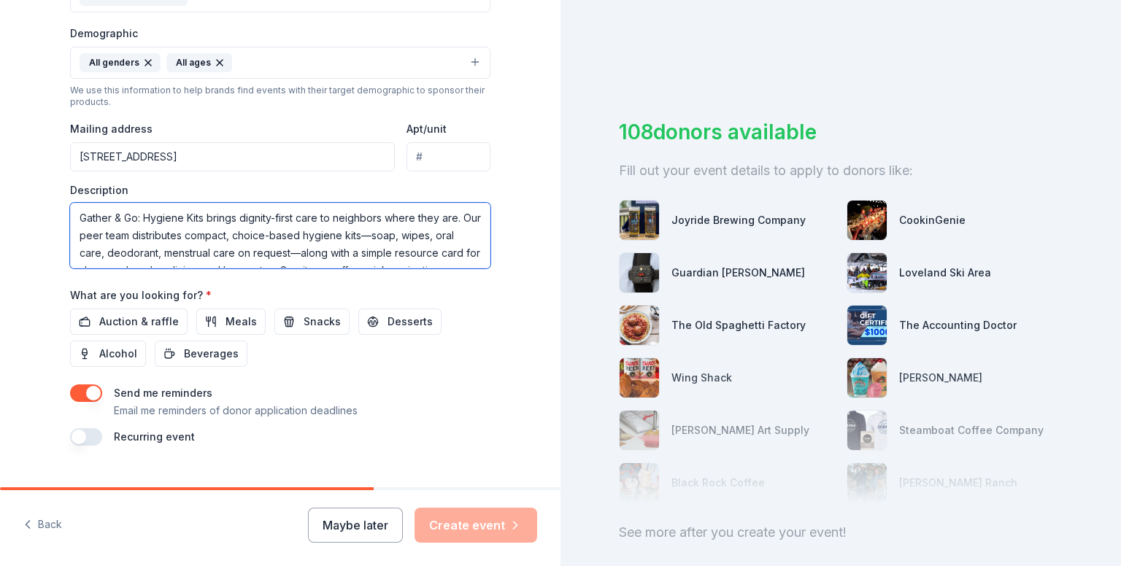
scroll to position [44, 0]
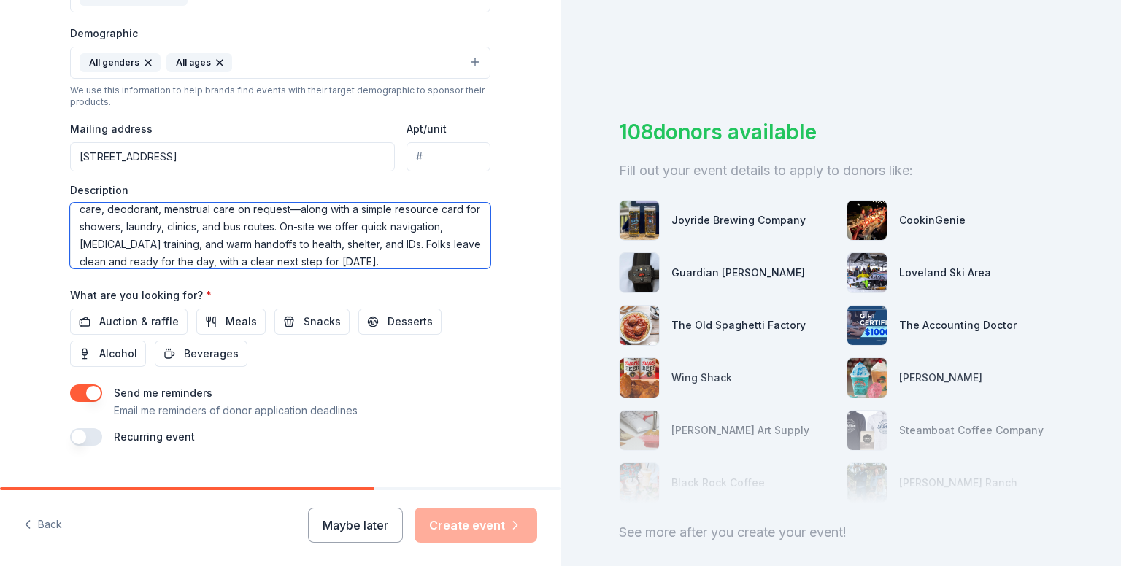
type textarea "Gather & Go: Hygiene Kits brings dignity-first care to neighbors where they are…"
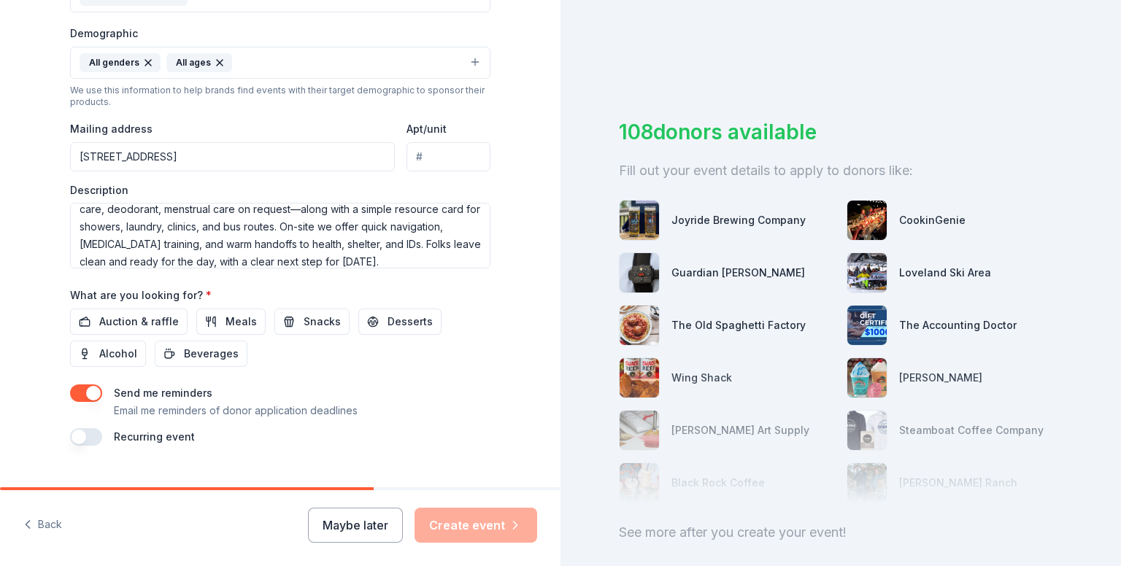
click at [333, 361] on div "Auction & raffle Meals Snacks Desserts Alcohol Beverages" at bounding box center [280, 338] width 420 height 58
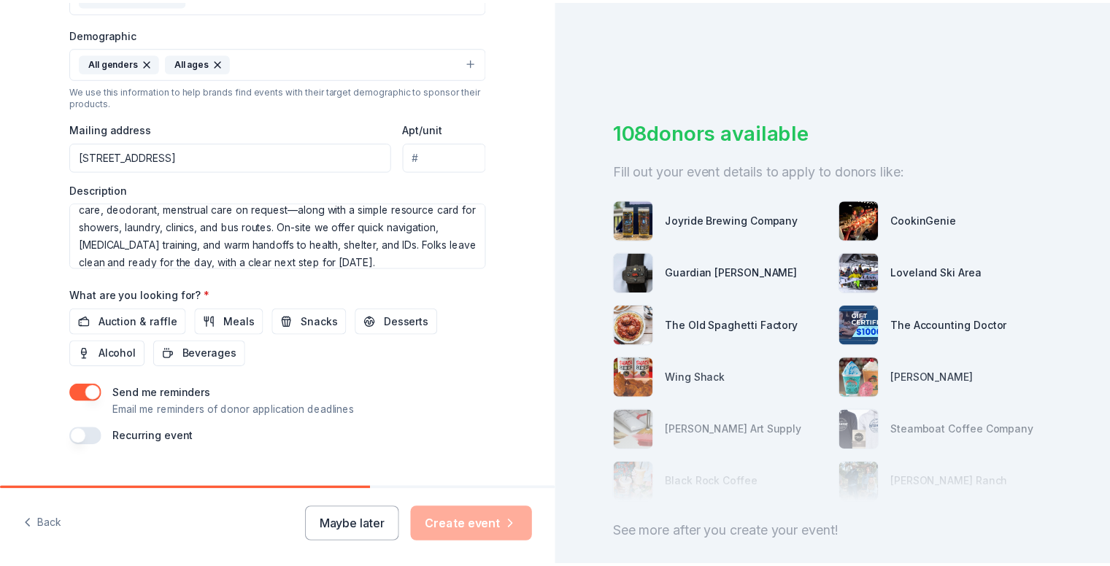
scroll to position [486, 0]
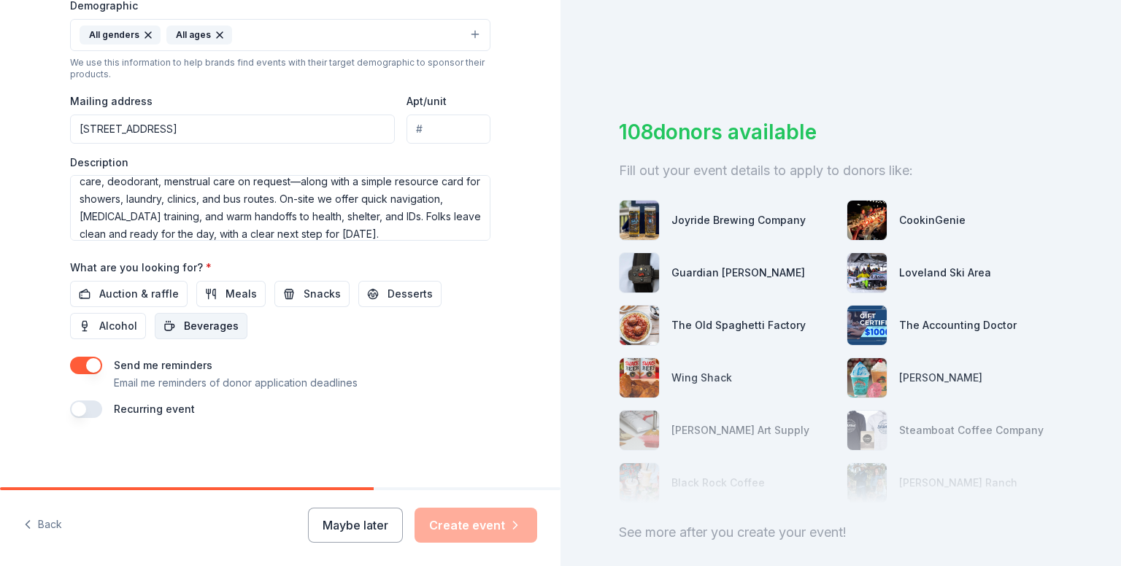
click at [212, 322] on span "Beverages" at bounding box center [211, 327] width 55 height 18
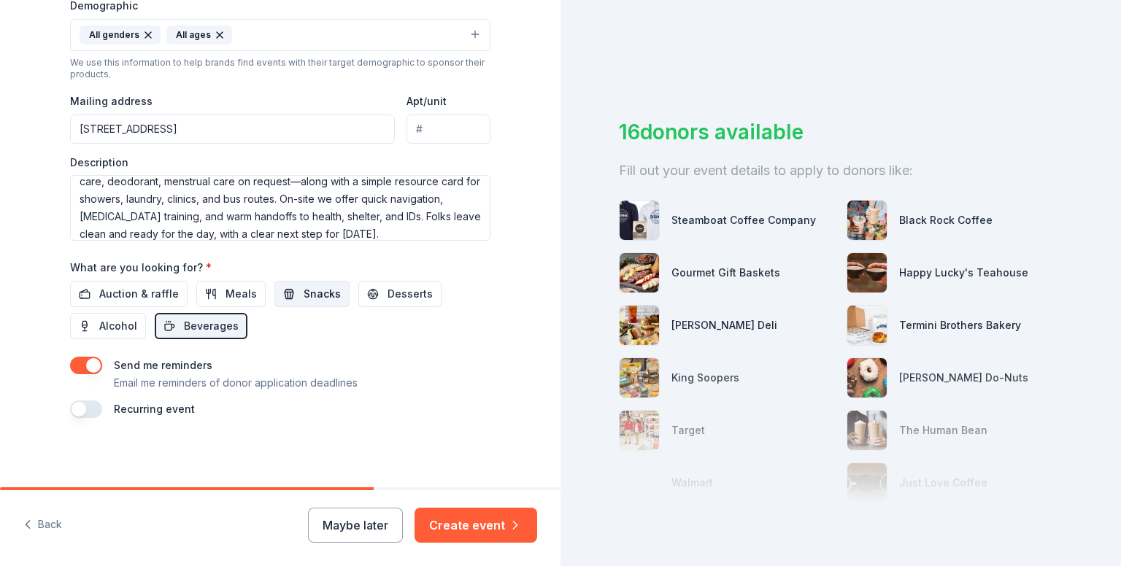
click at [304, 290] on span "Snacks" at bounding box center [322, 294] width 37 height 18
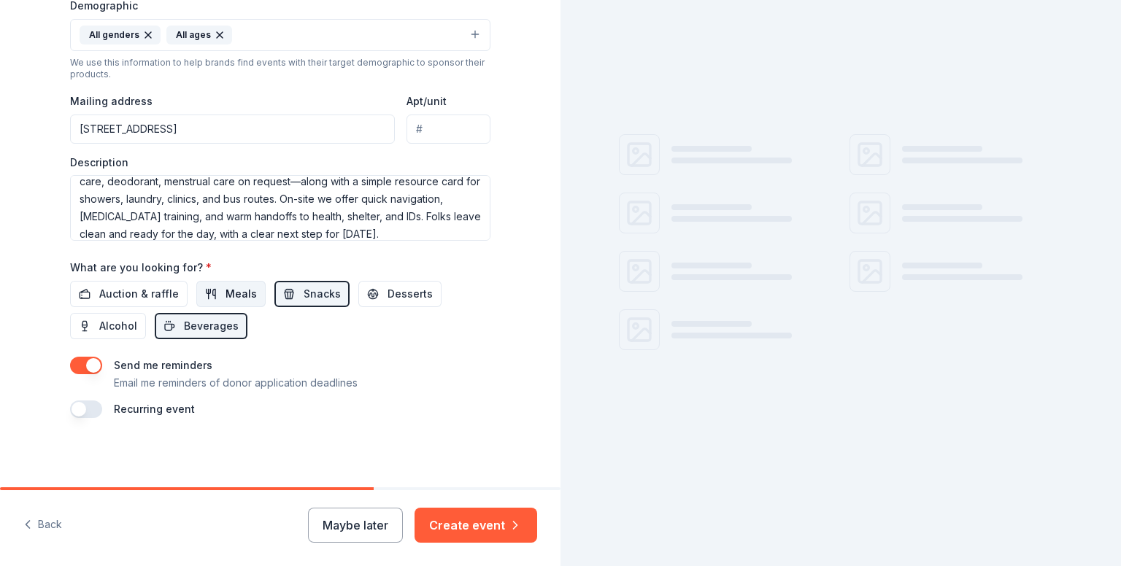
click at [230, 290] on span "Meals" at bounding box center [241, 294] width 31 height 18
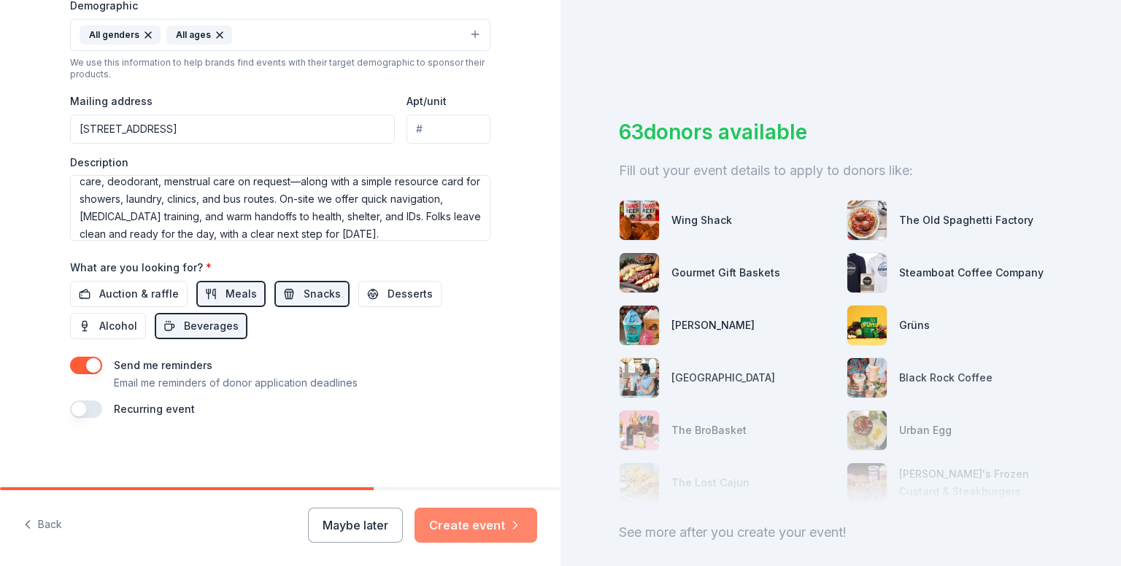
click at [485, 526] on button "Create event" at bounding box center [476, 525] width 123 height 35
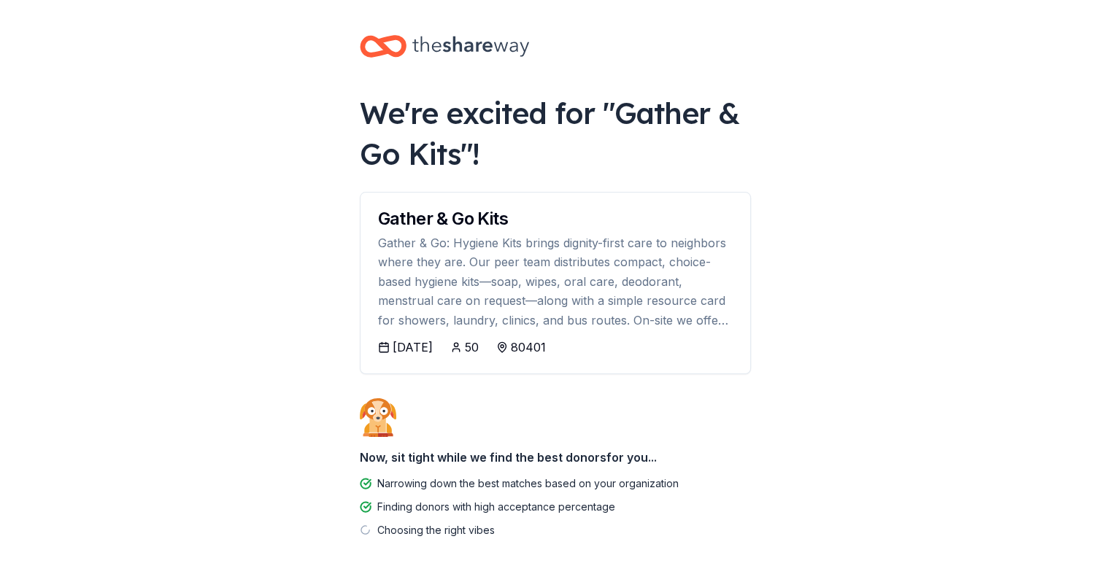
scroll to position [69, 0]
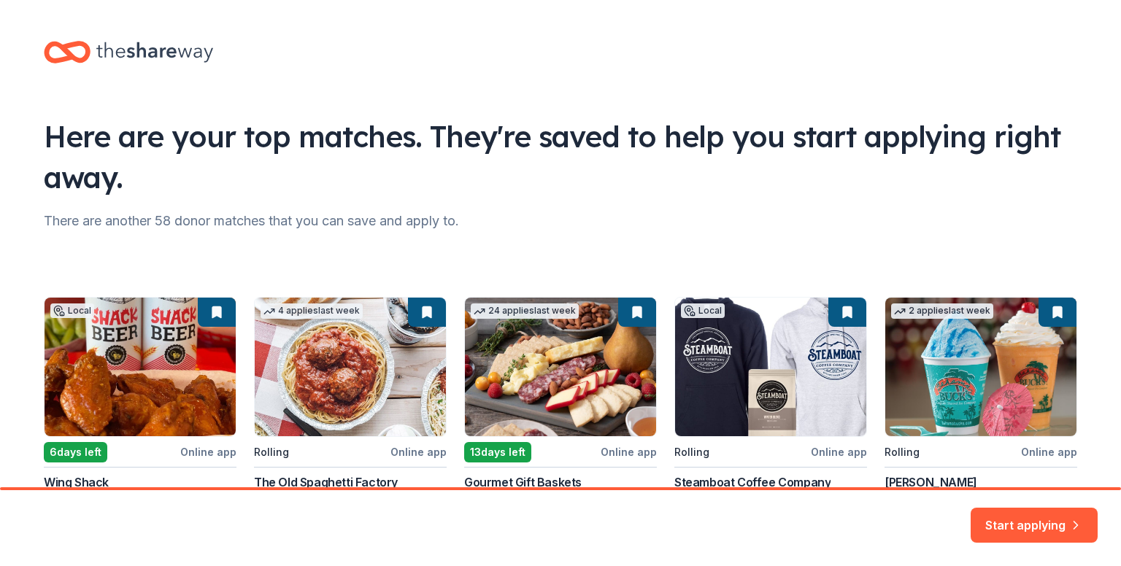
click at [447, 58] on div at bounding box center [561, 52] width 1034 height 34
